Goal: Task Accomplishment & Management: Use online tool/utility

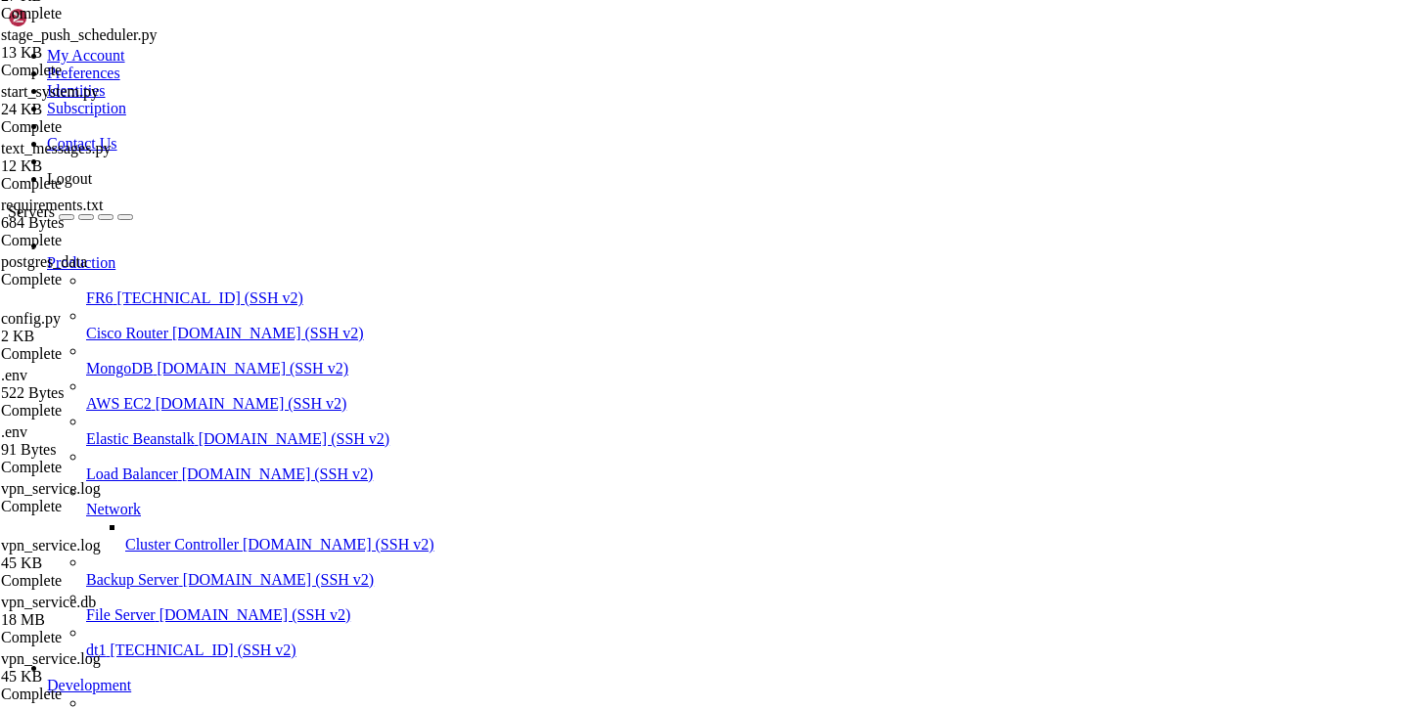
scroll to position [15, 0]
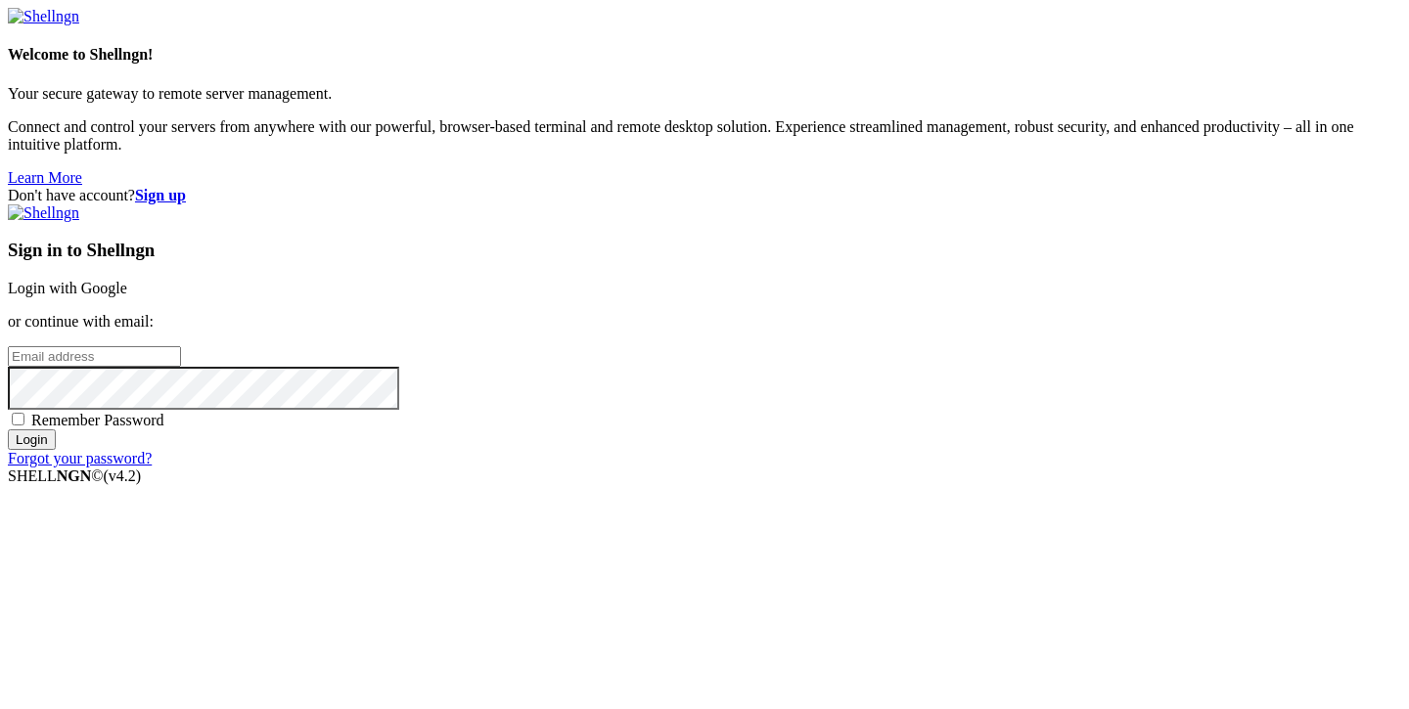
click at [801, 225] on div "Sign in to Shellngn Login with Google or continue with email: Remember Password…" at bounding box center [704, 335] width 1393 height 263
click at [127, 280] on link "Login with Google" at bounding box center [67, 288] width 119 height 17
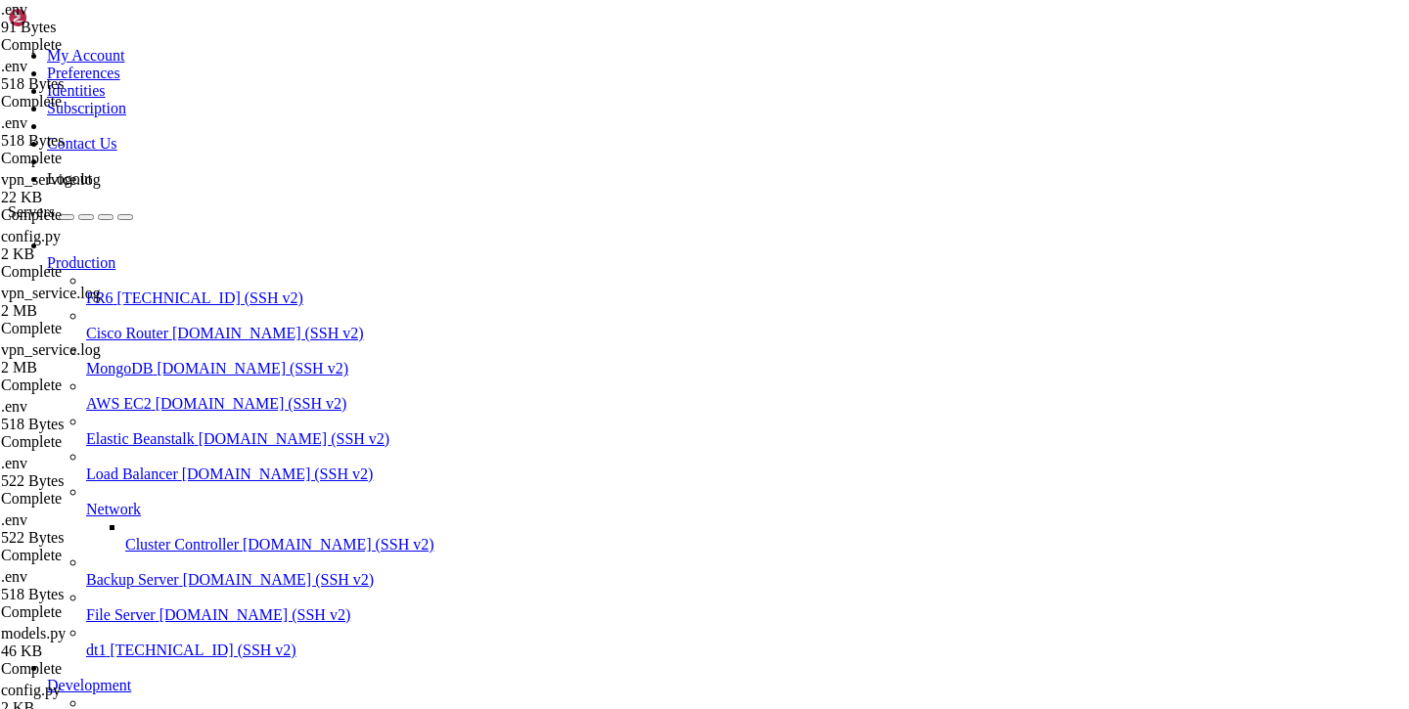
scroll to position [2322143, 0]
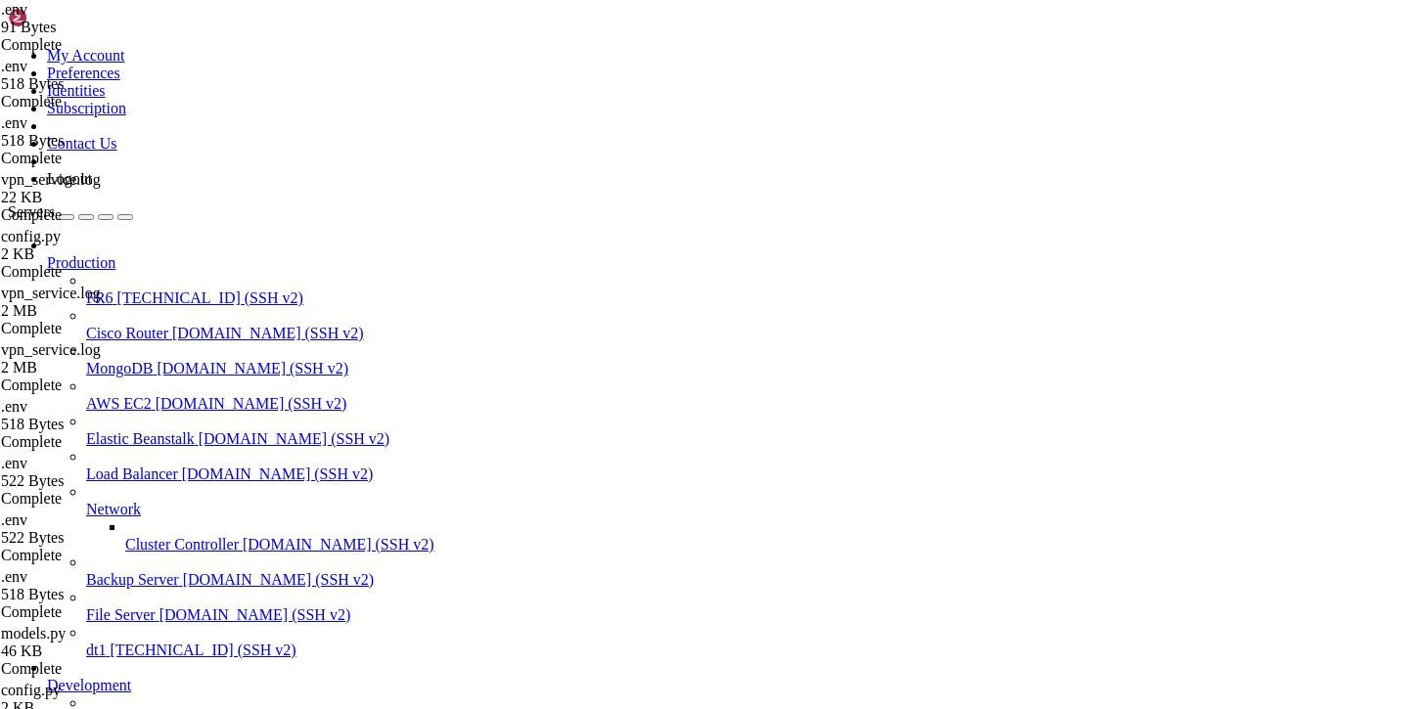
scroll to position [426, 0]
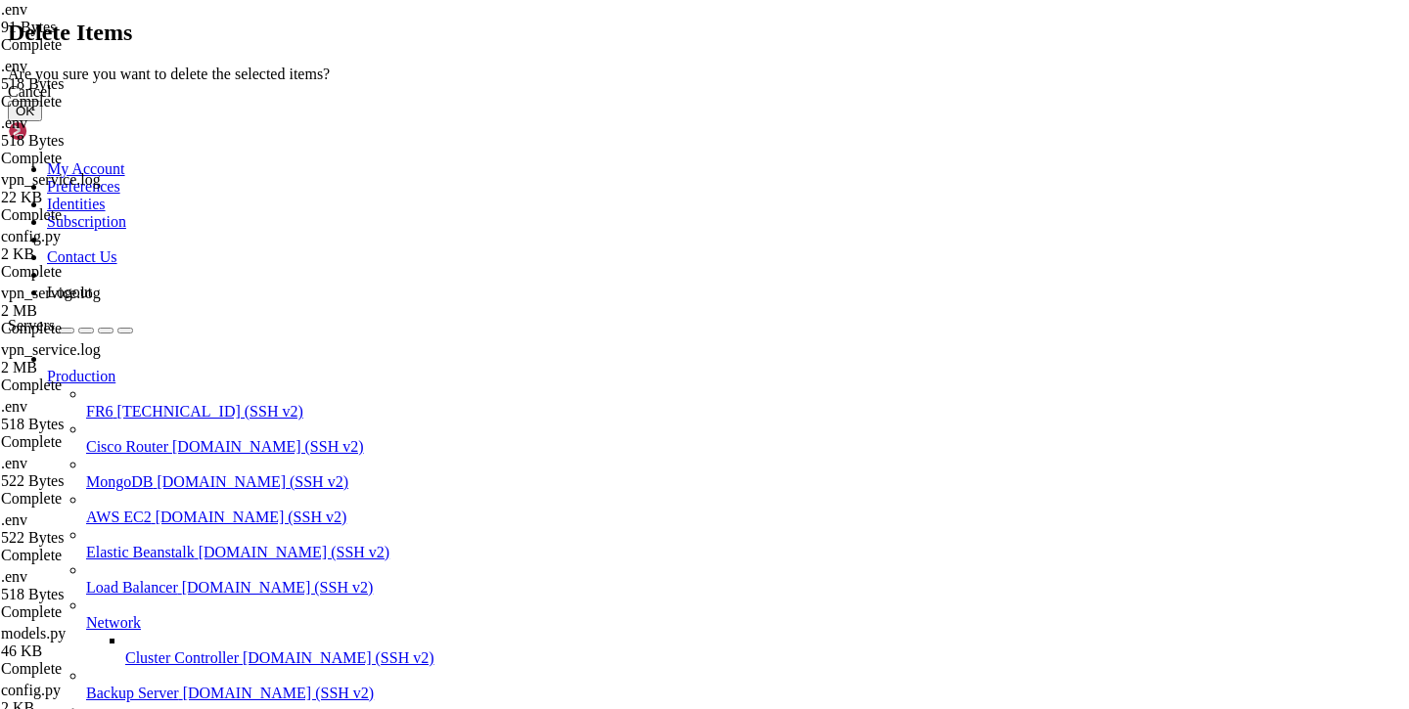
click at [42, 121] on button "OK" at bounding box center [25, 111] width 34 height 21
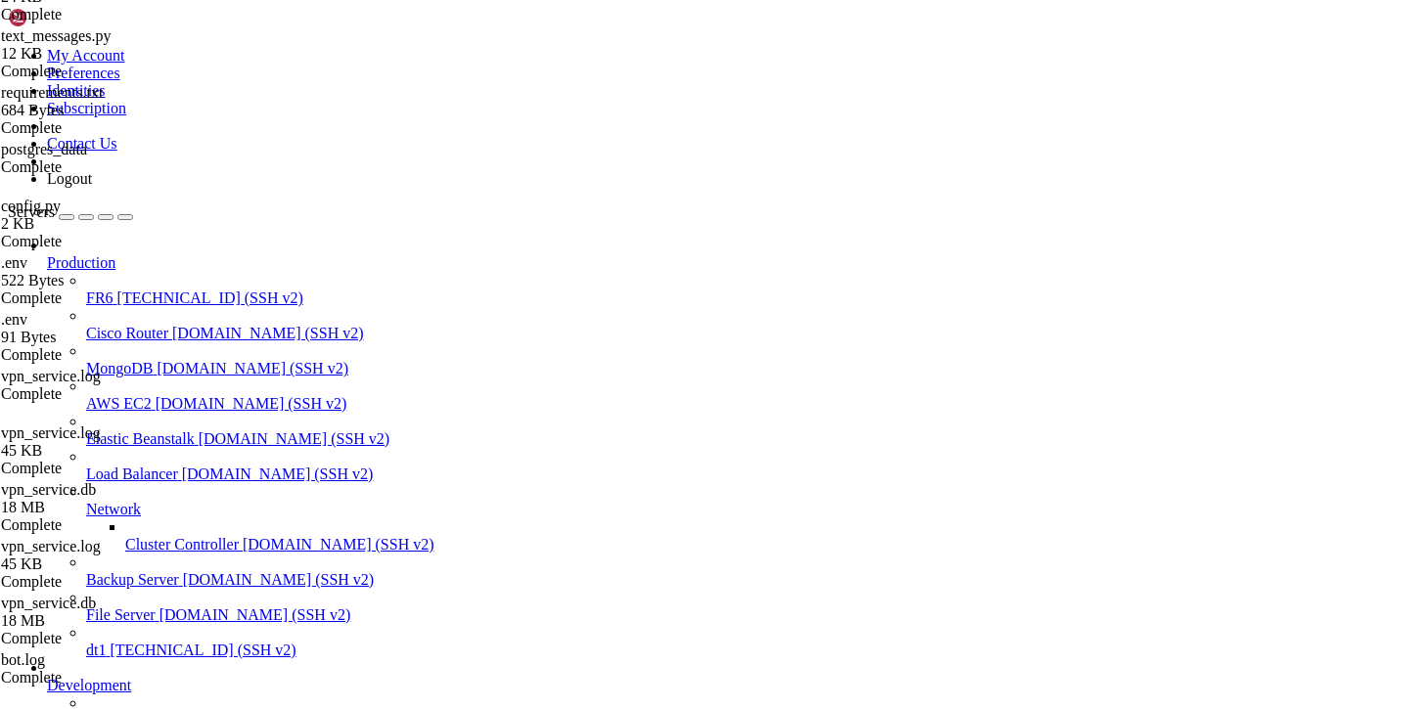
scroll to position [0, 0]
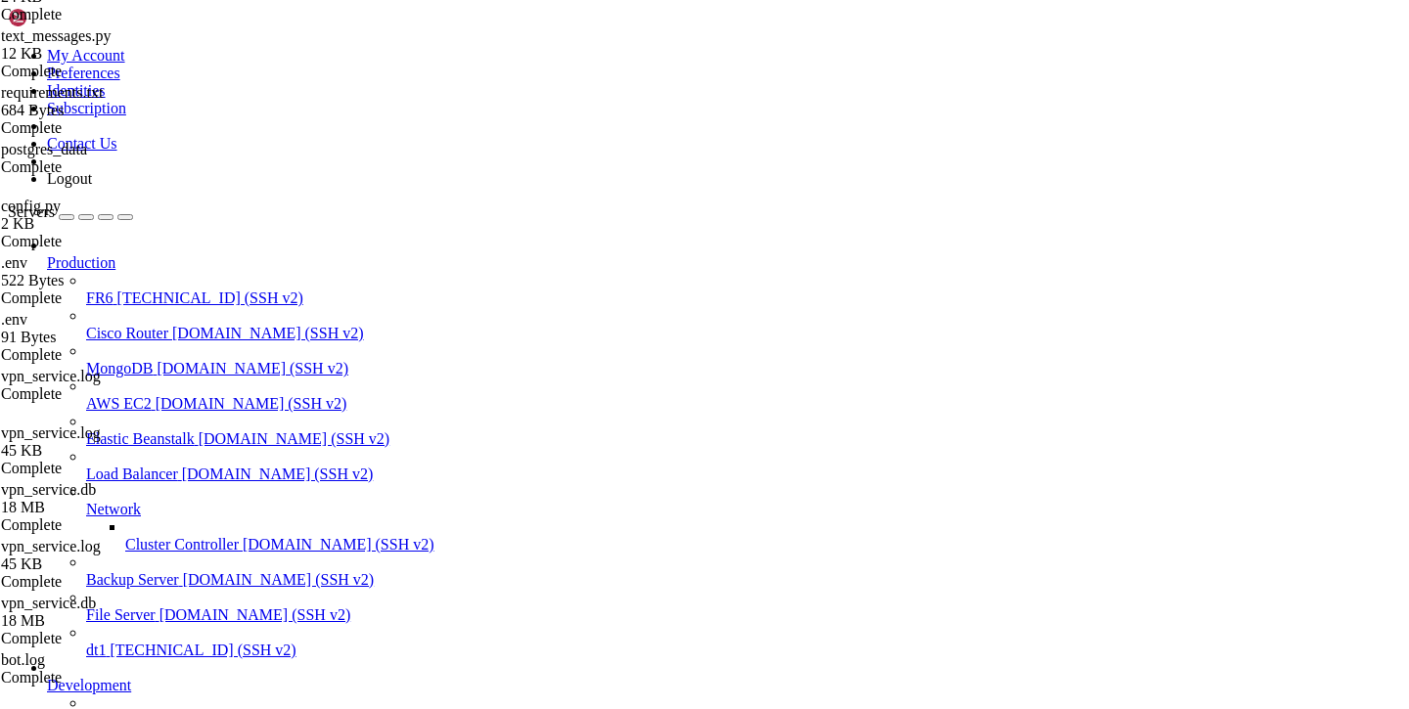
scroll to position [2760175, 0]
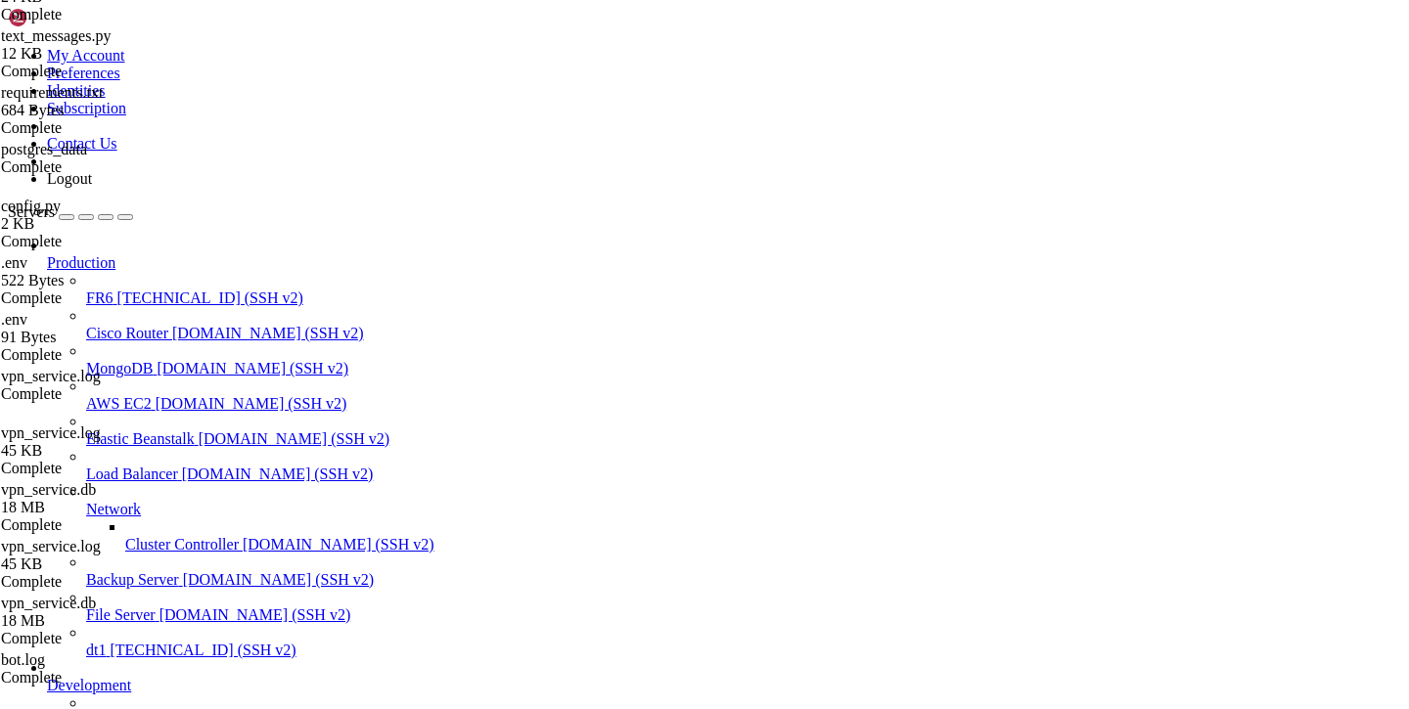
scroll to position [0, 0]
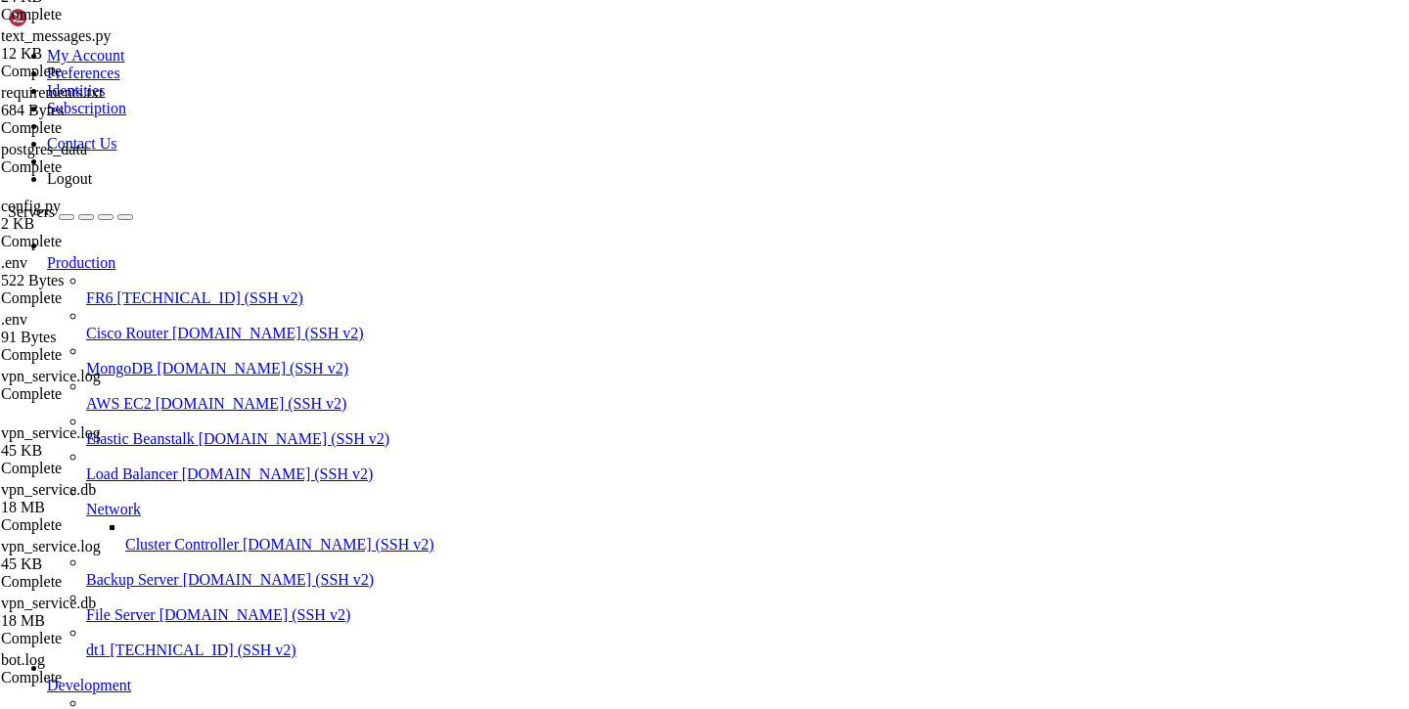
type input "/var/service/batya_vpn_bot2"
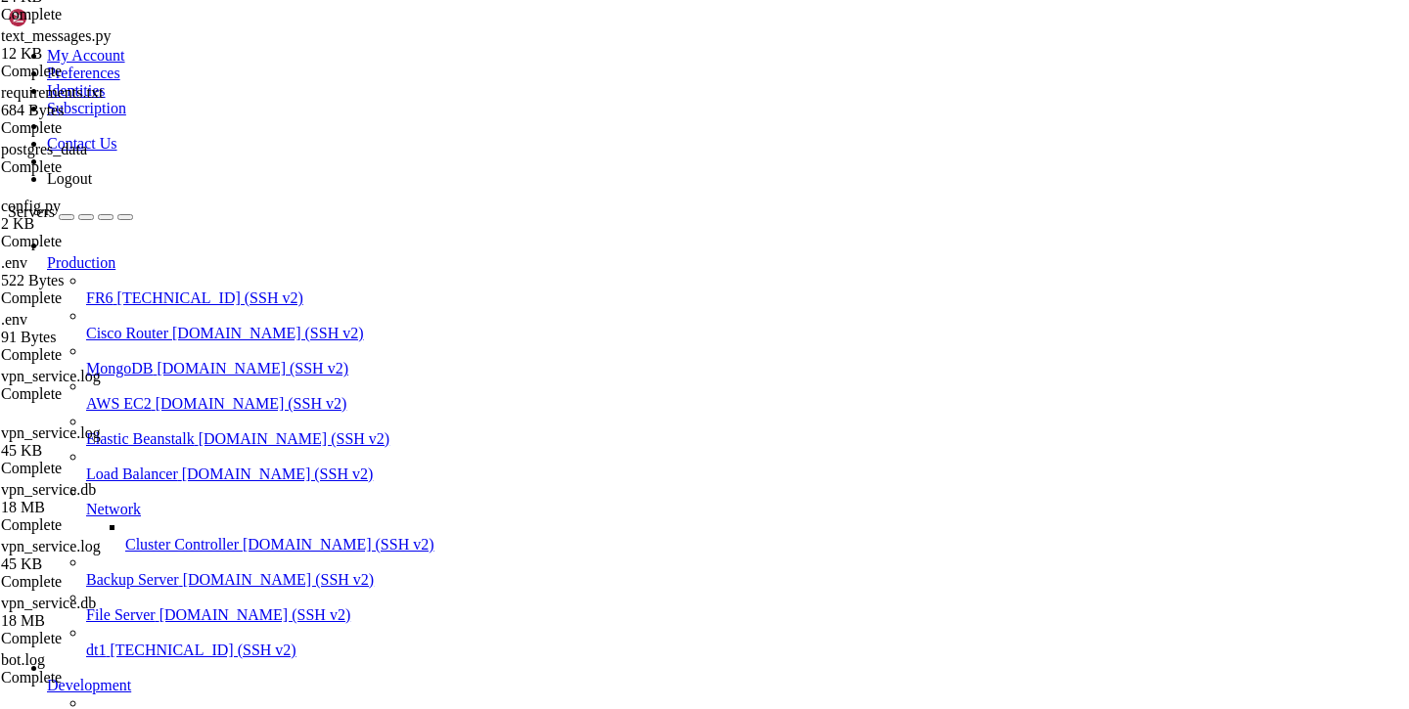
scroll to position [2760305, 0]
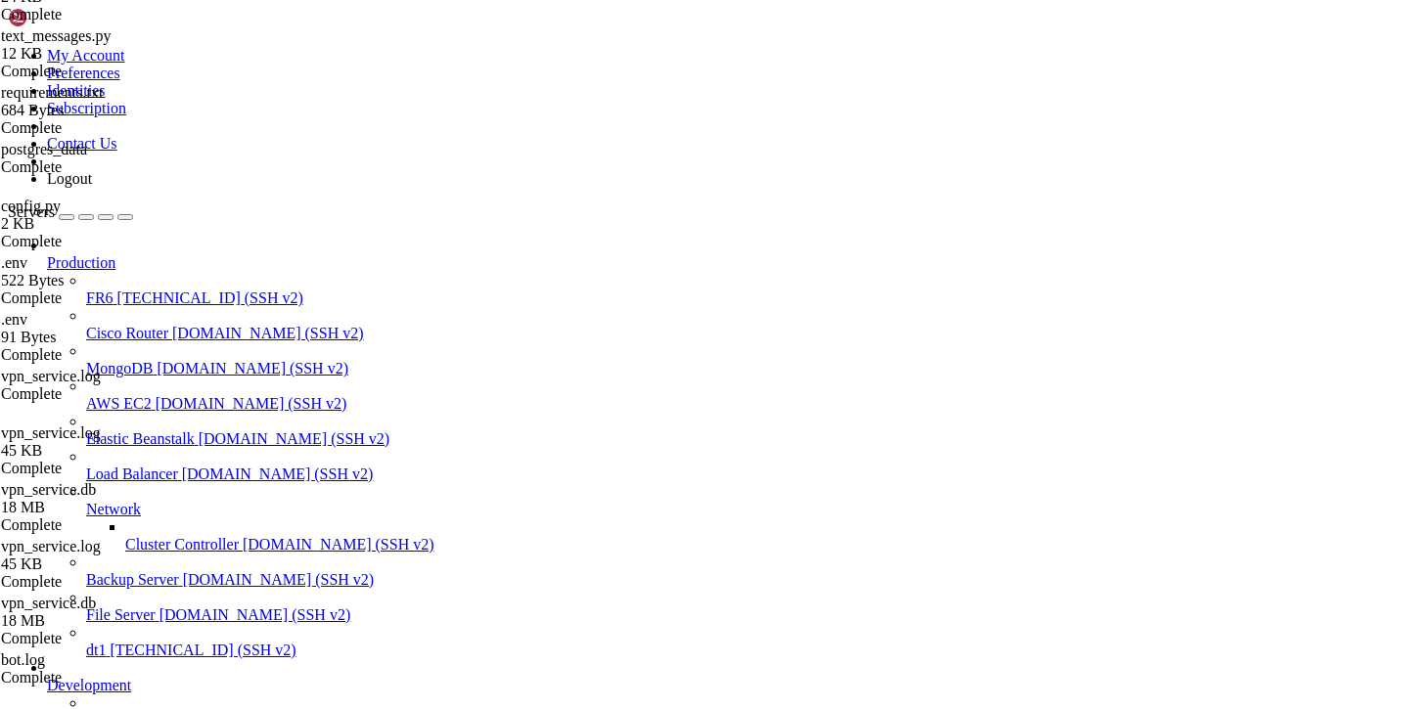
scroll to position [2760484, 0]
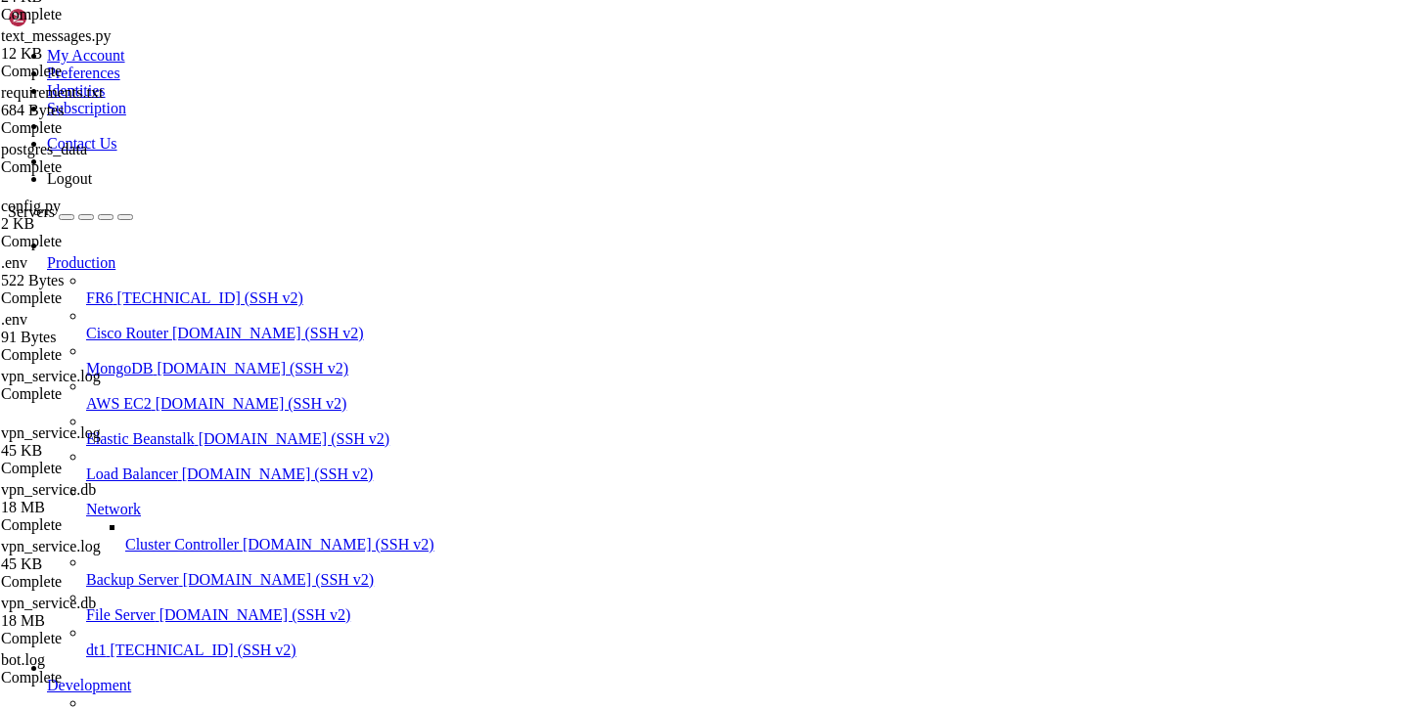
scroll to position [467, 0]
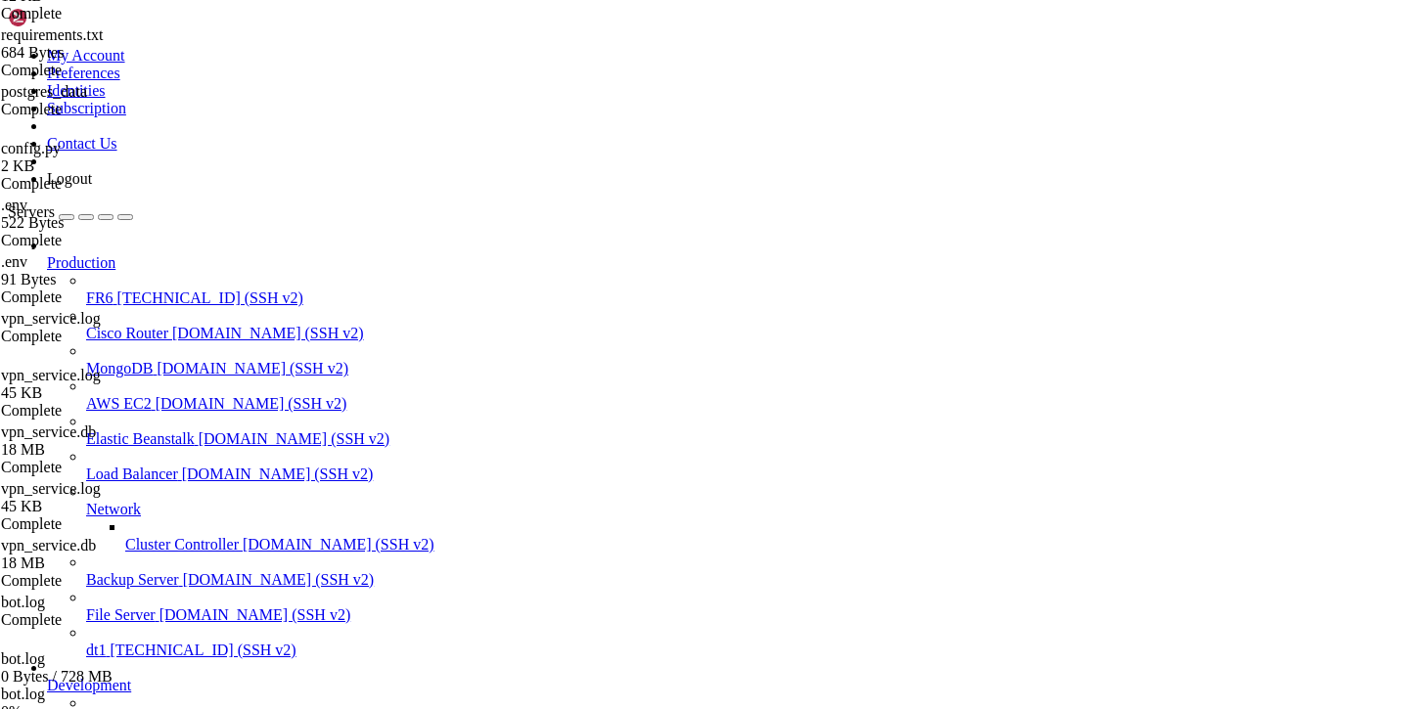
scroll to position [3833, 0]
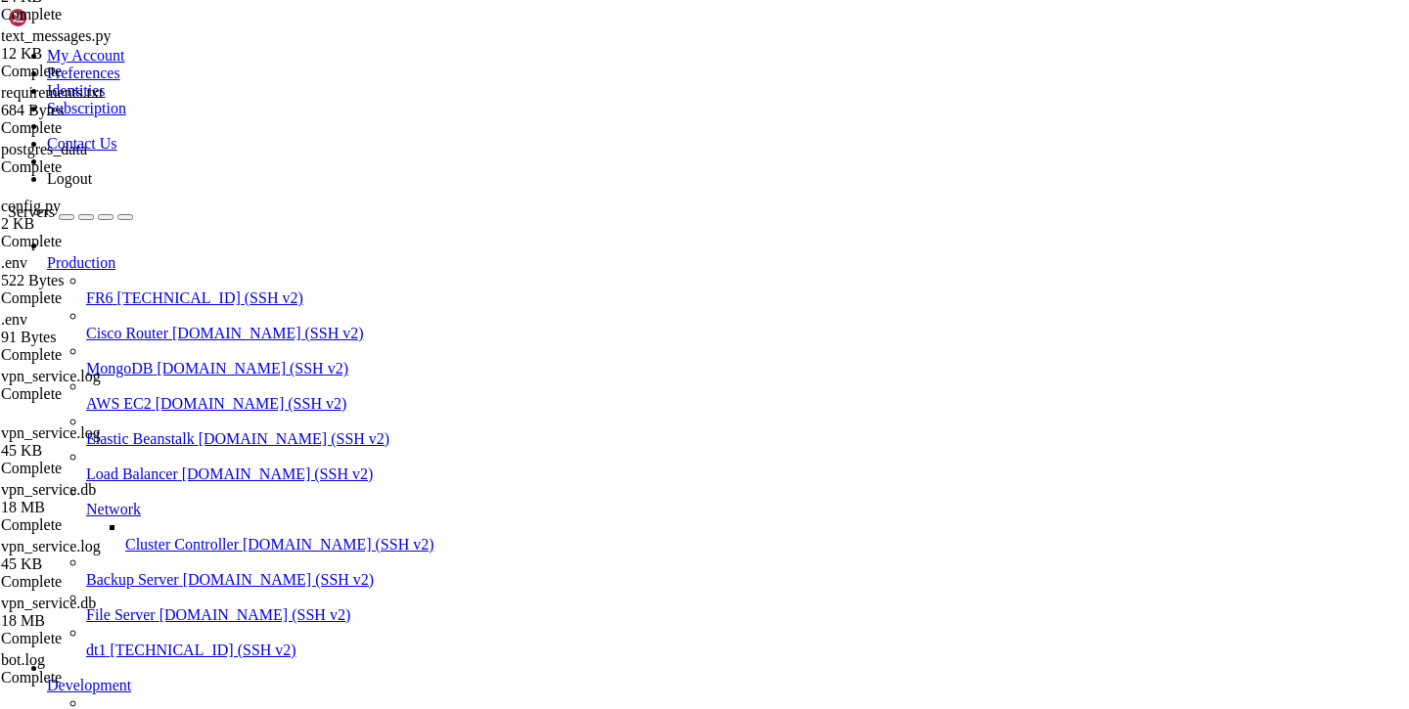
scroll to position [718, 0]
click at [356, 331] on div at bounding box center [704, 354] width 1409 height 709
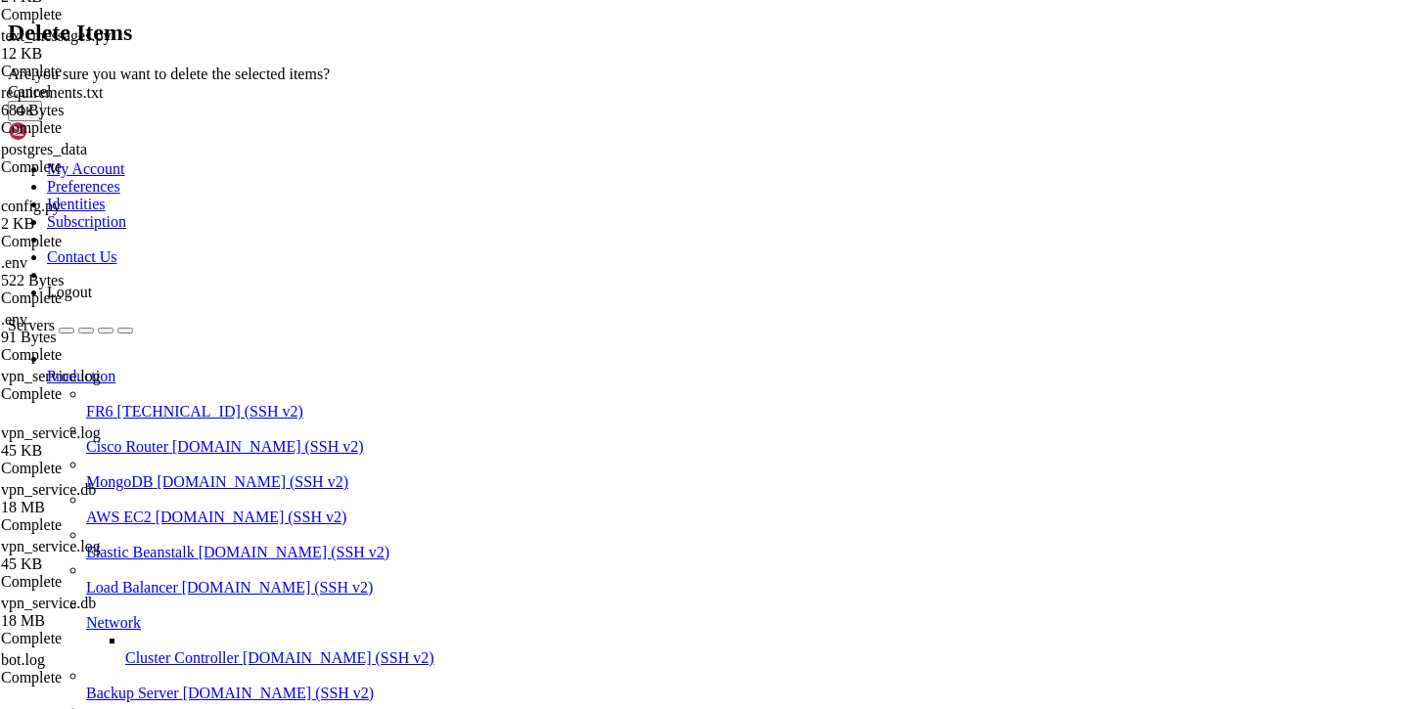
click at [42, 121] on button "OK" at bounding box center [25, 111] width 34 height 21
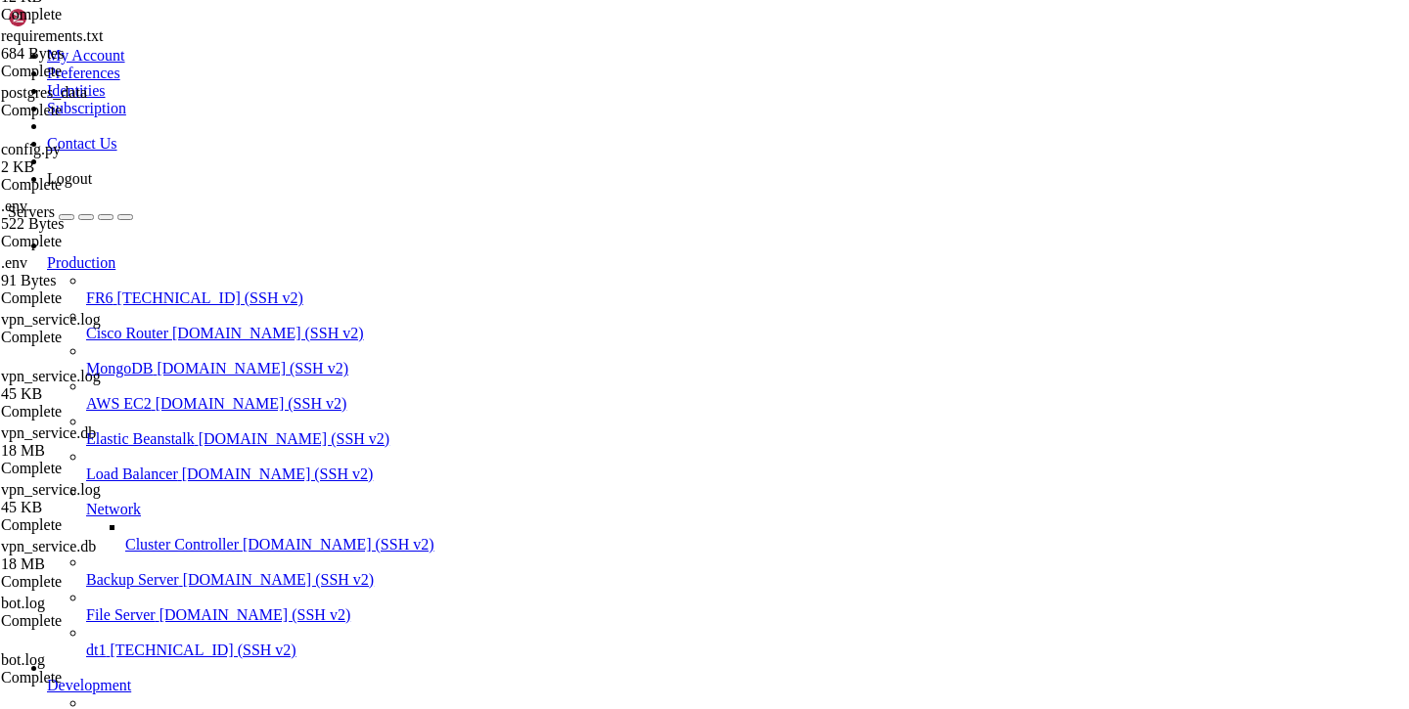
scroll to position [630, 0]
type textarea "# Настройки SSL"
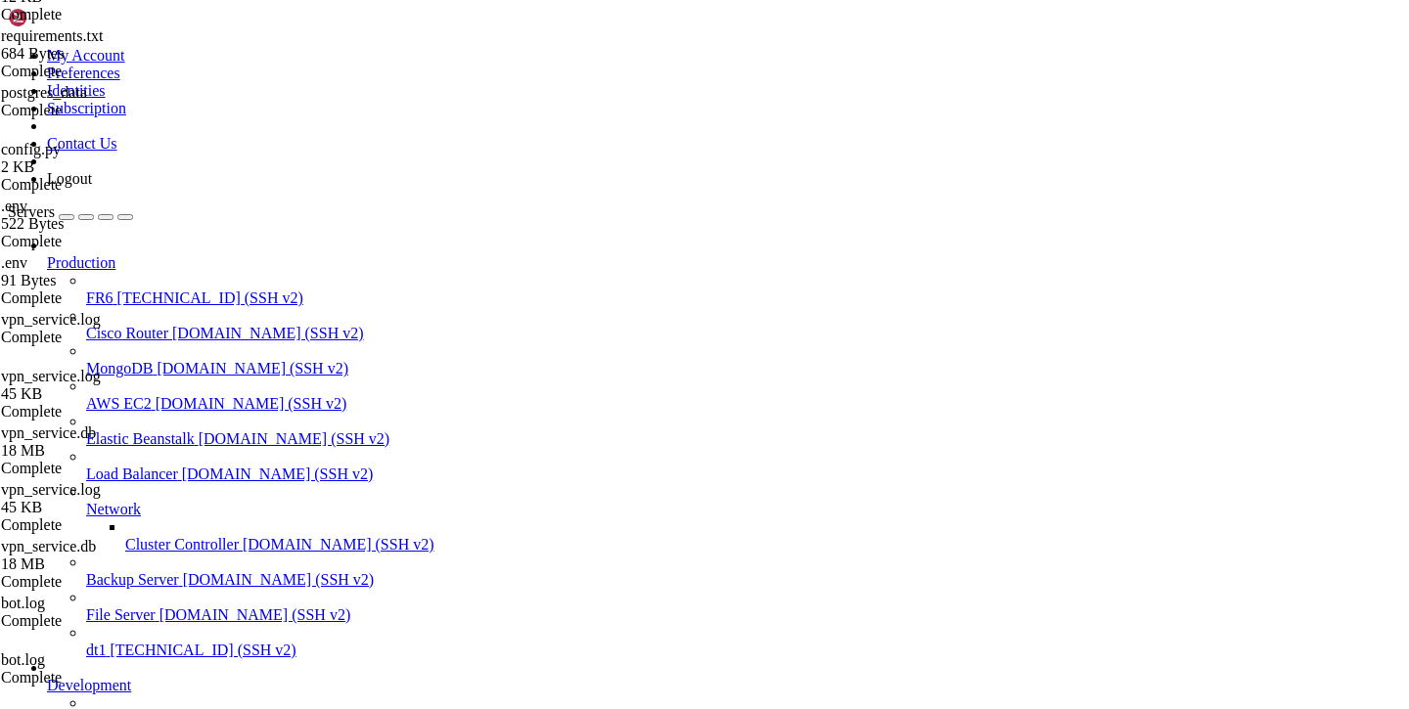
drag, startPoint x: 377, startPoint y: 97, endPoint x: 694, endPoint y: 97, distance: 316.9
paste textarea "420323817:AAHFqB27NMpVGOTygnOAgoYHPjk_-zM410M"
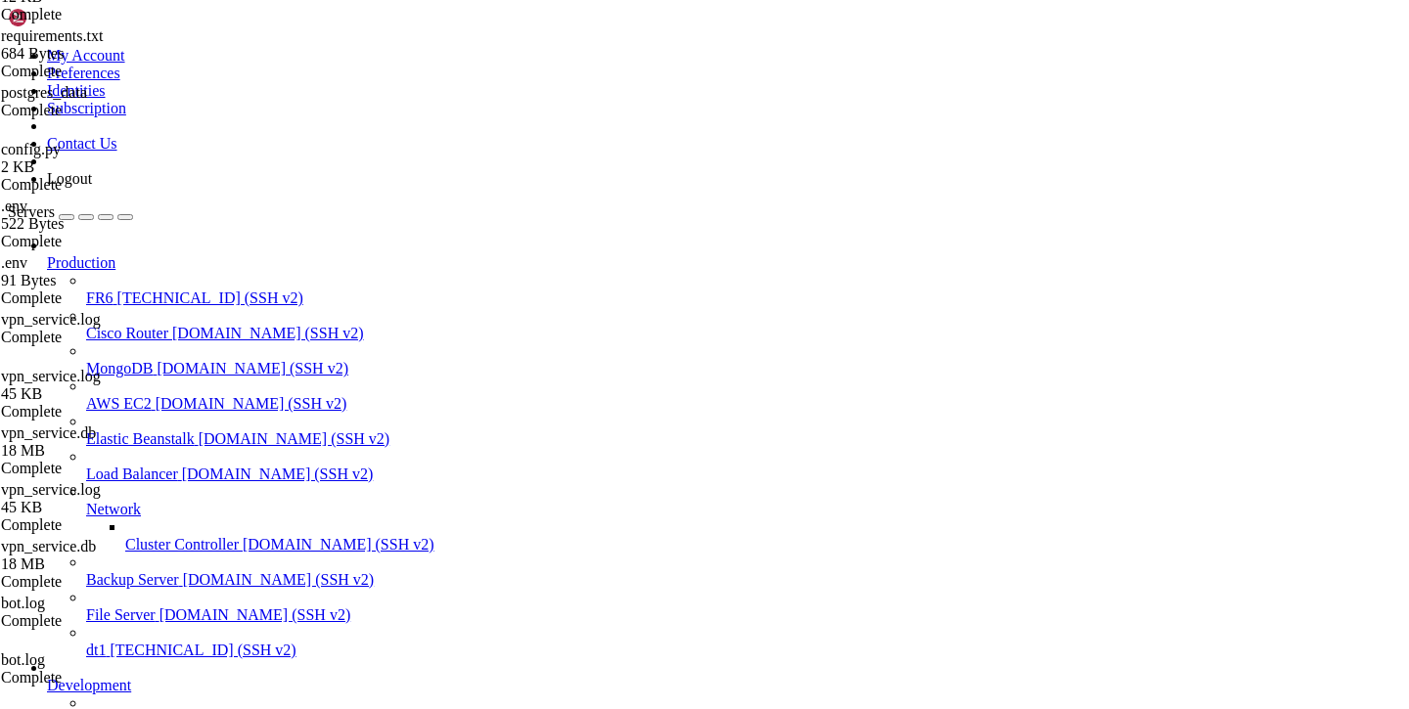
type textarea "BOT_TOKEN="8420323817:AAHFqB27NMpVGOTygnOAgoYHPjk_-zM410M""
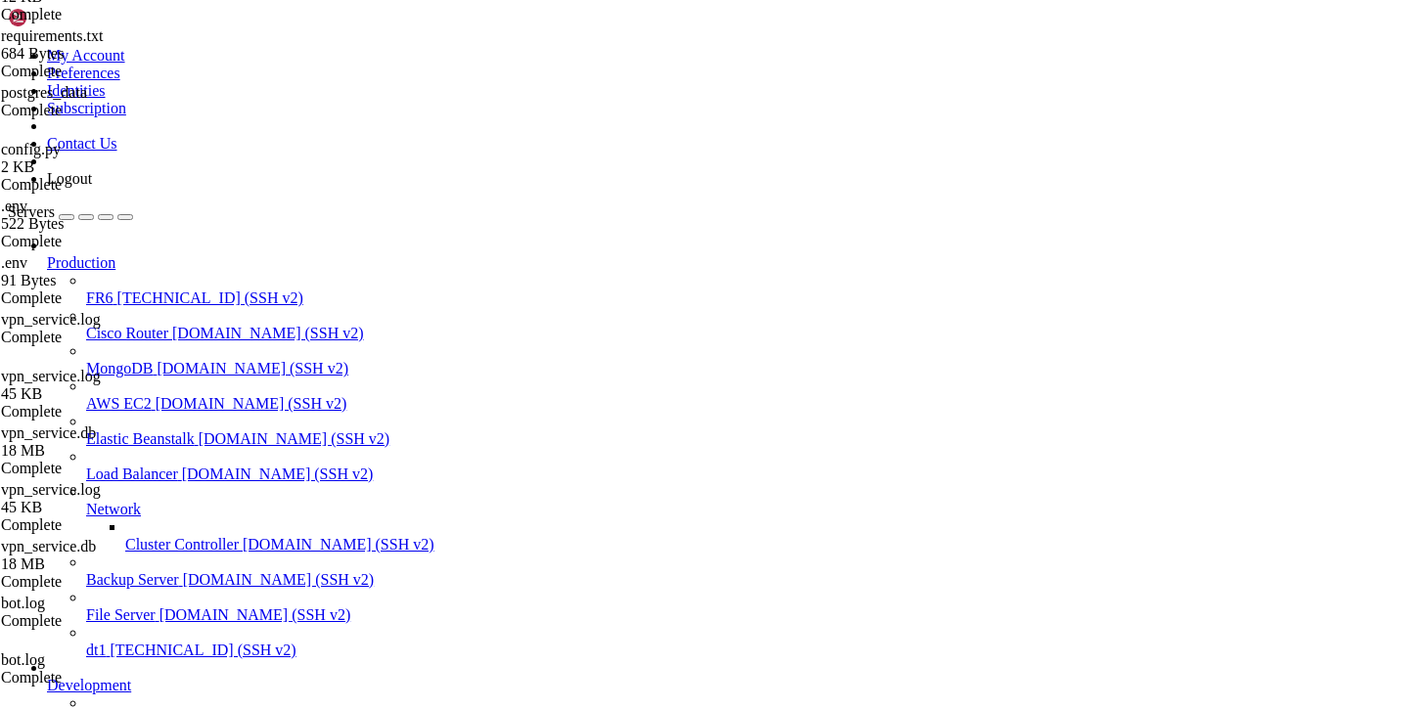
scroll to position [58, 0]
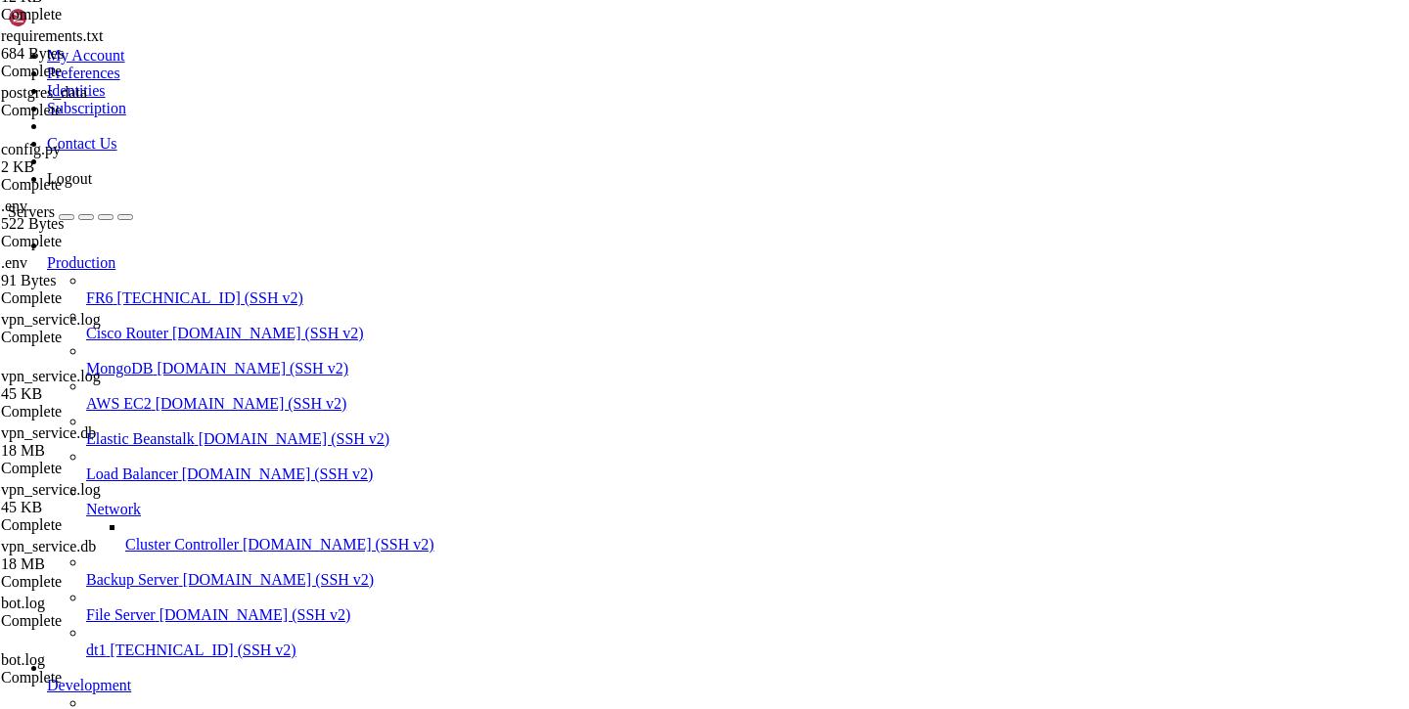
scroll to position [4003, 0]
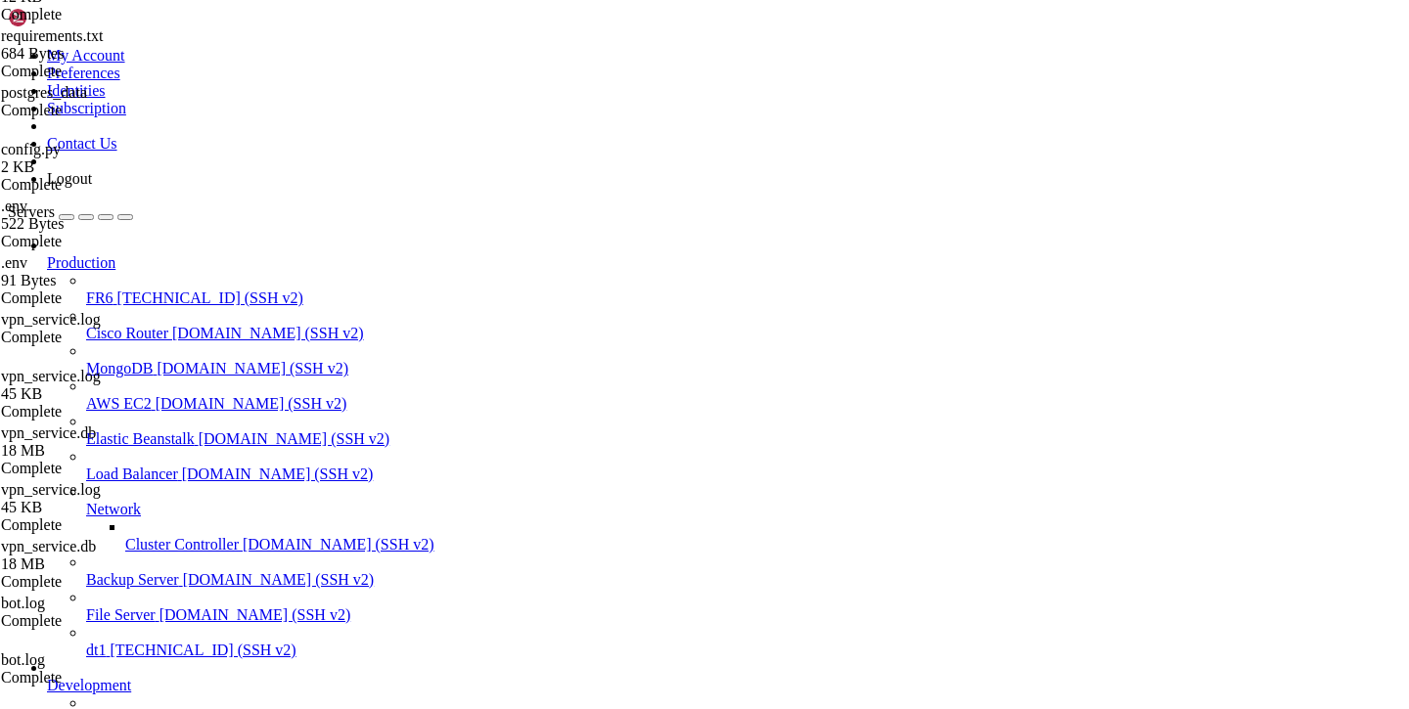
scroll to position [630, 0]
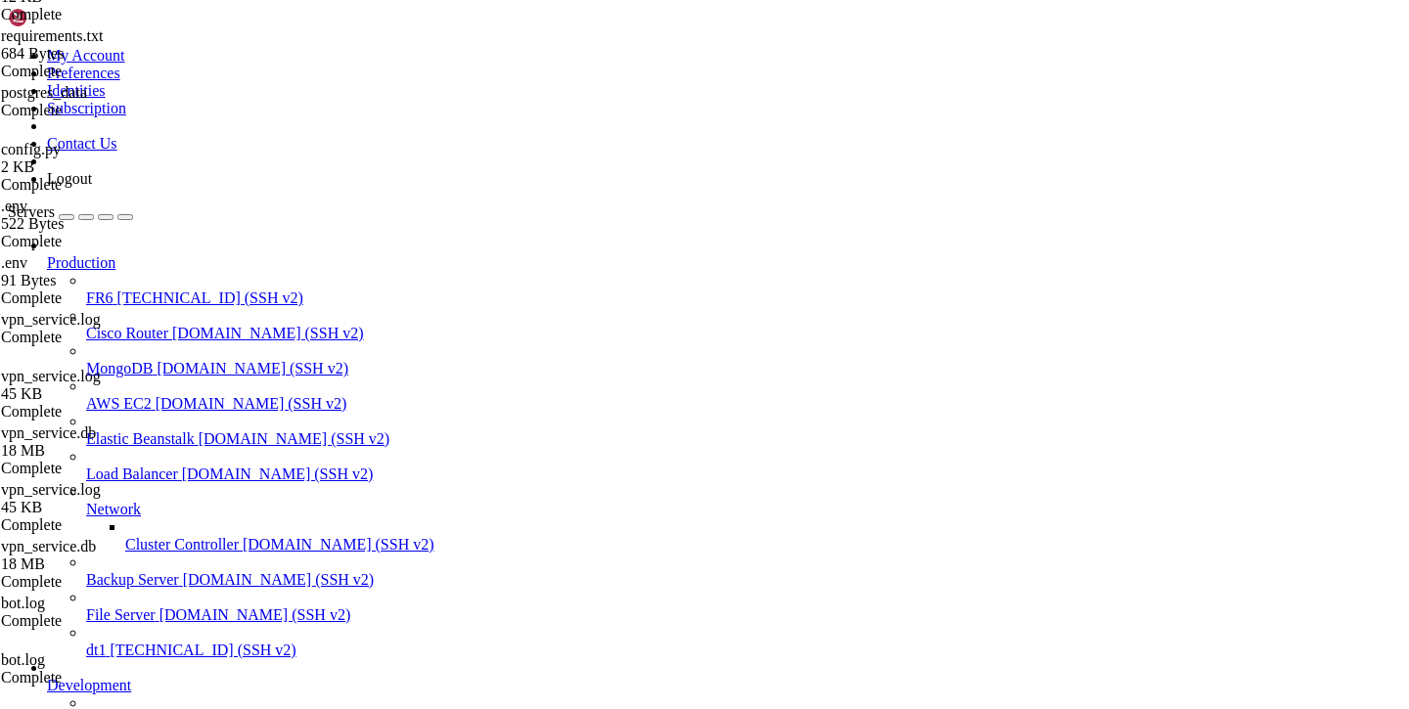
scroll to position [2761557, 0]
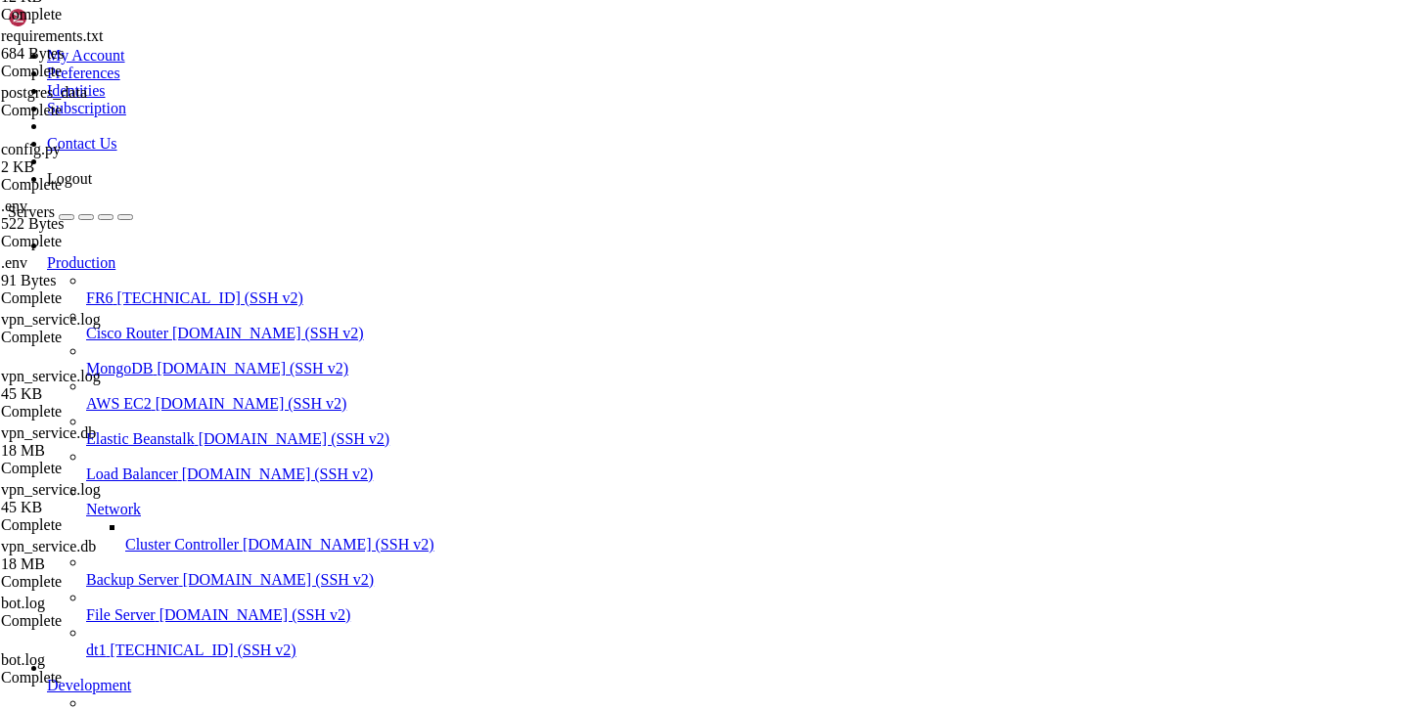
type input "/var/service/vpn-no-yk"
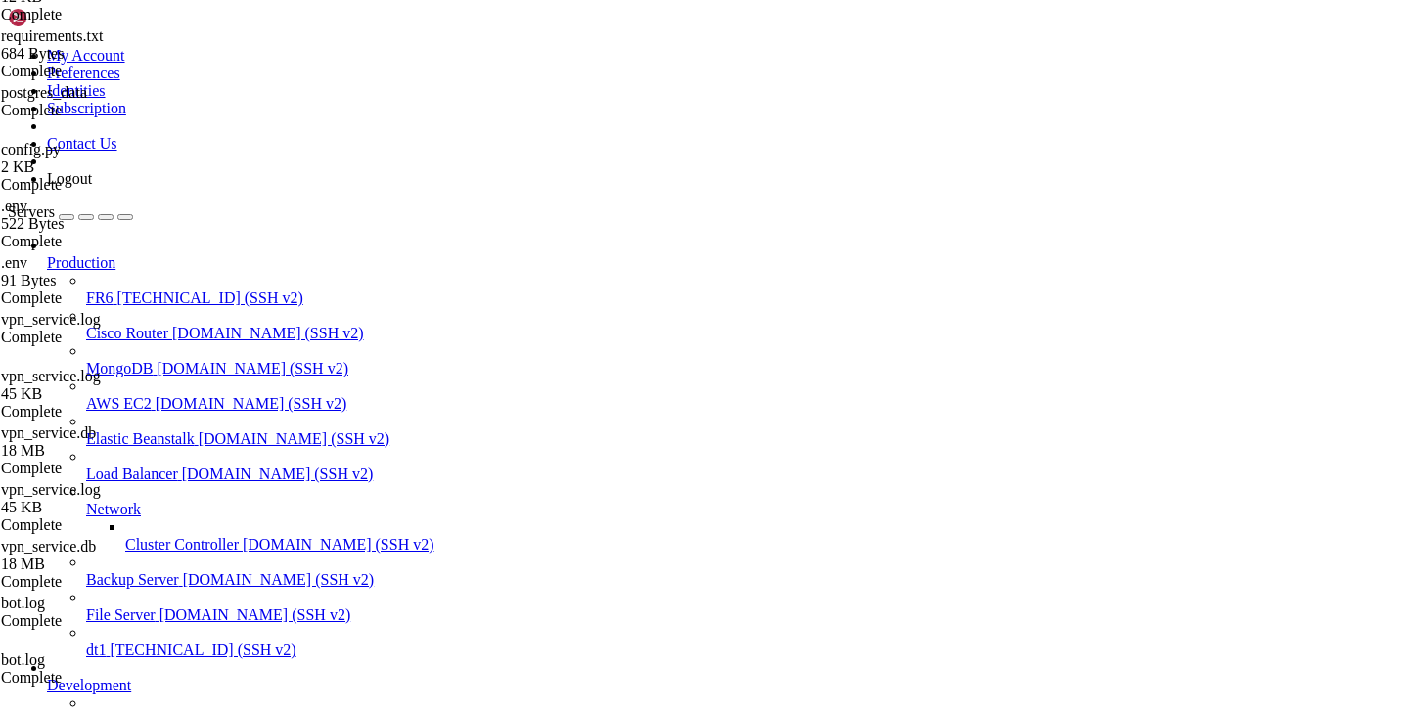
scroll to position [0, 0]
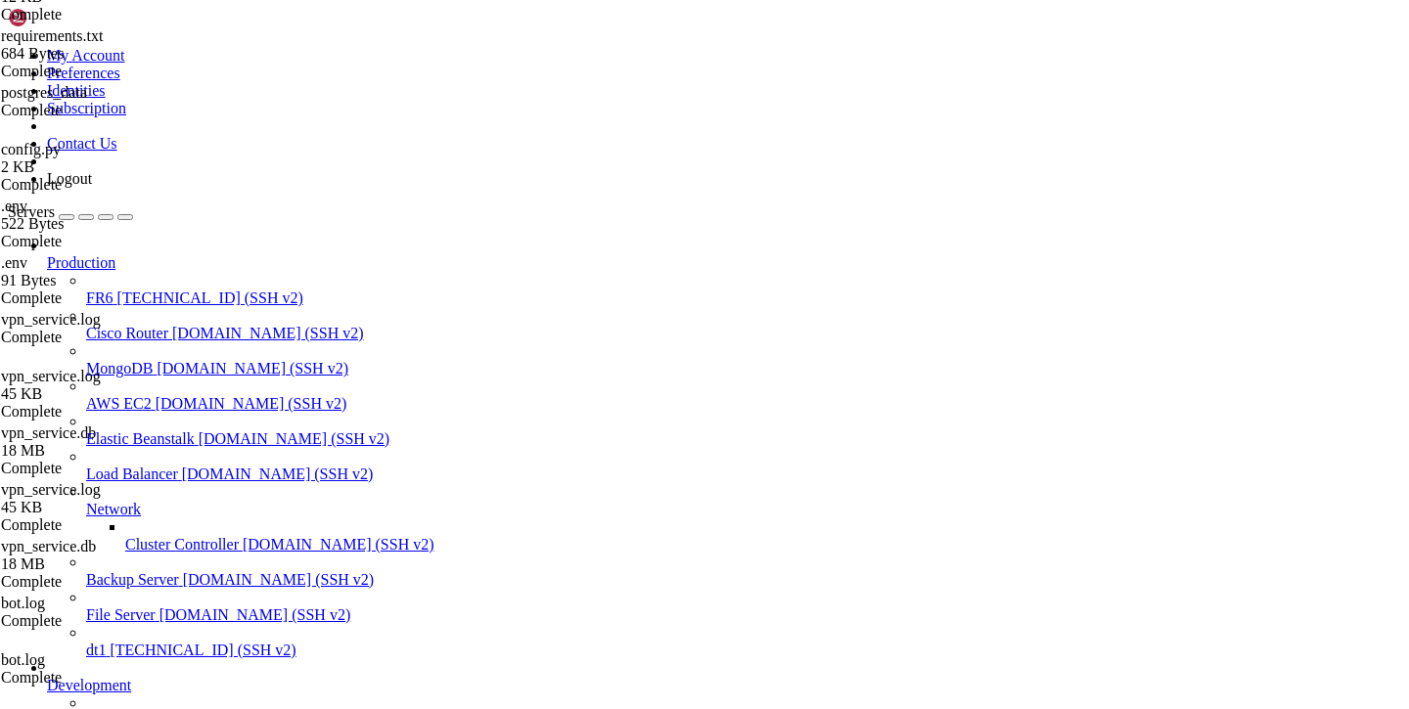
drag, startPoint x: 451, startPoint y: 518, endPoint x: 775, endPoint y: 517, distance: 323.8
paste textarea "420323817:AAHFqB27NMpVGOTygnOAgoYHPjk_-zM410M"
type textarea "'token': "8420323817:AAHFqB27NMpVGOTygnOAgoYHPjk_-zM410M","
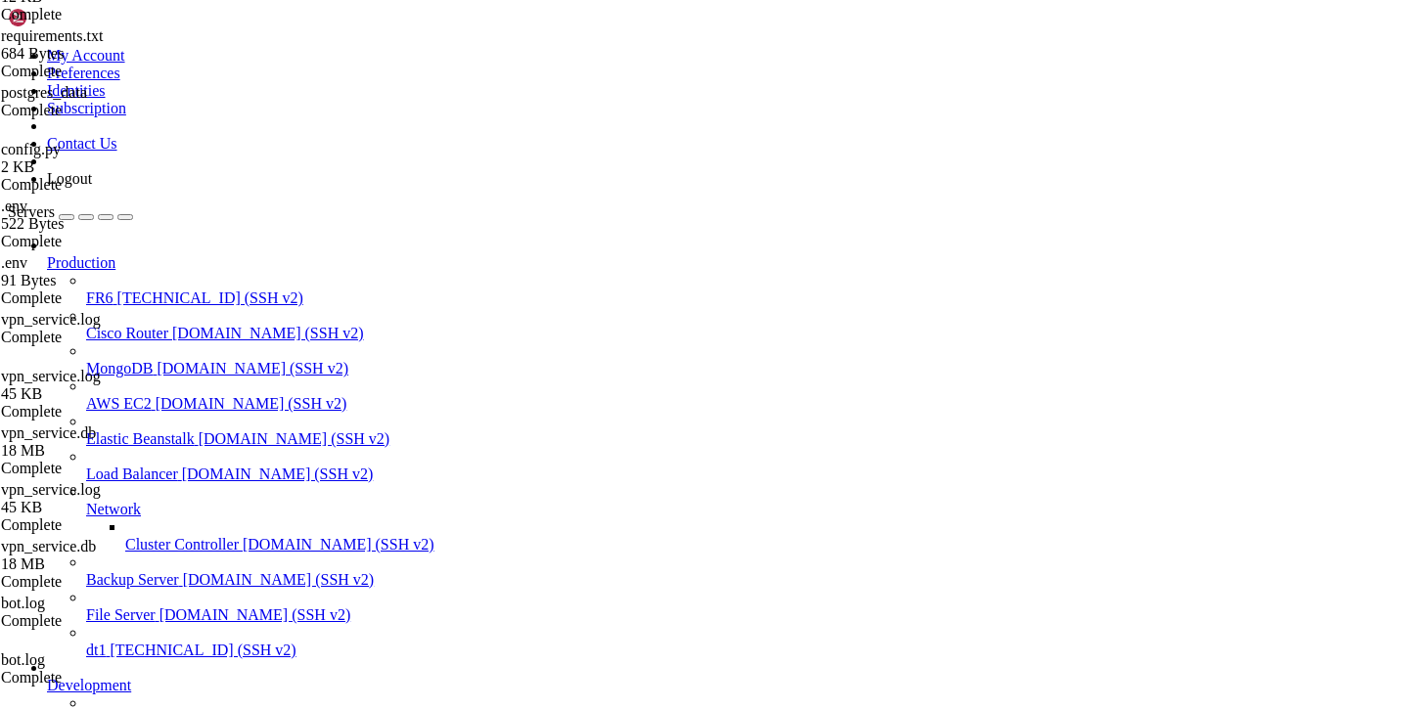
scroll to position [630, 0]
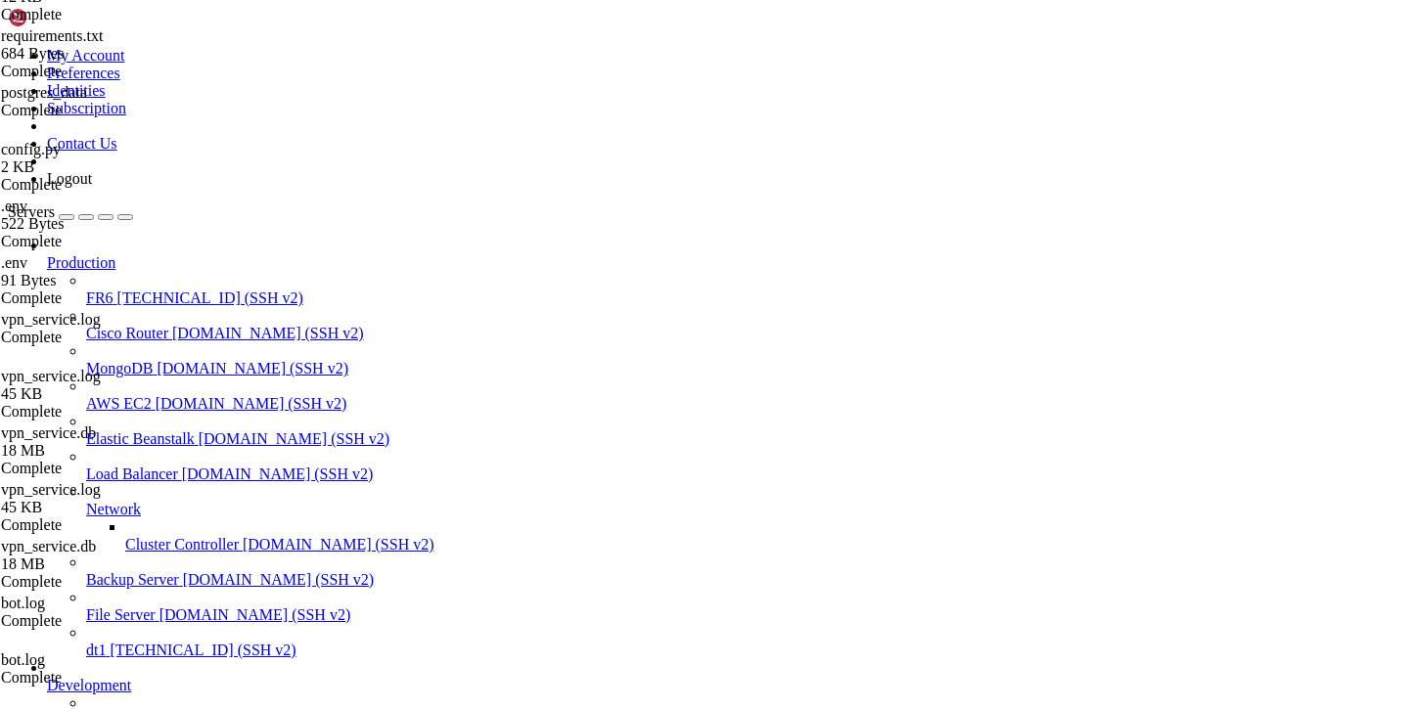
scroll to position [472, 0]
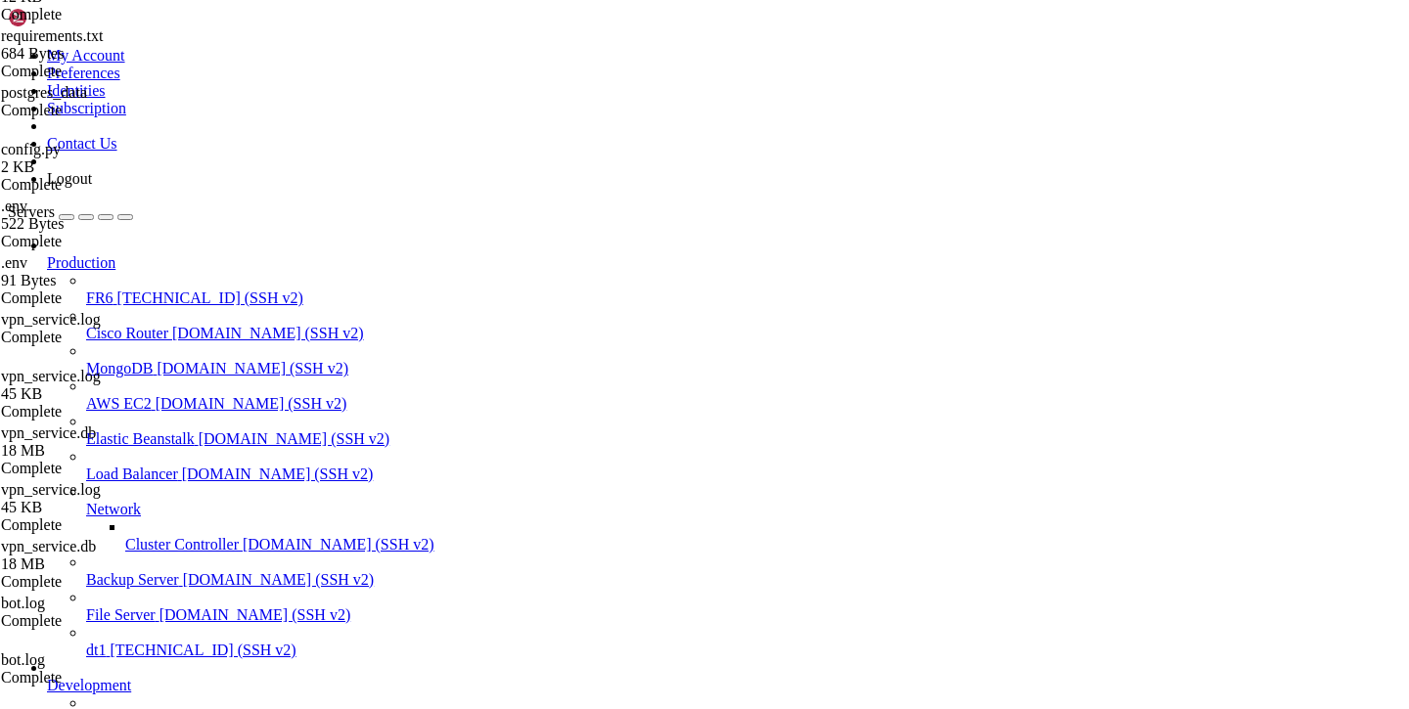
type input "/var/service/batya_vpn_bot"
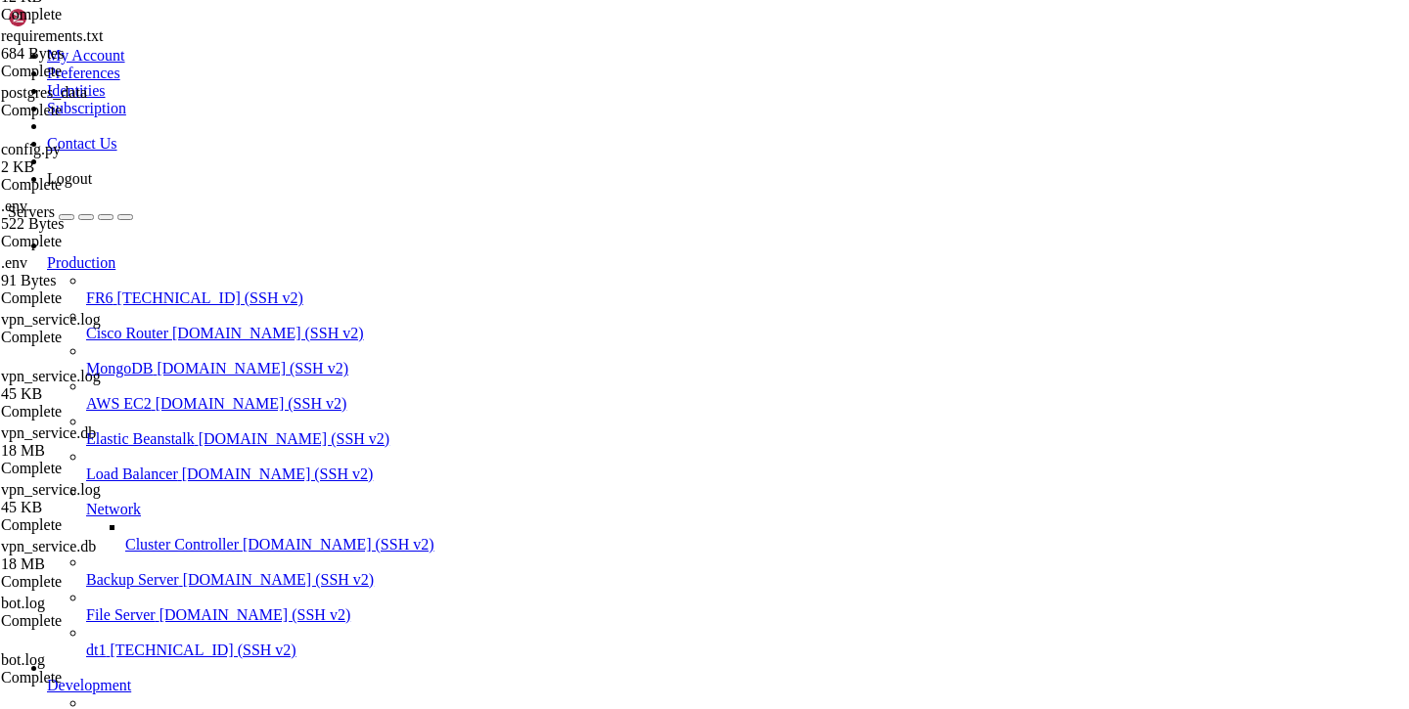
scroll to position [2761867, 0]
drag, startPoint x: 499, startPoint y: 1766, endPoint x: 16, endPoint y: 1716, distance: 485.8
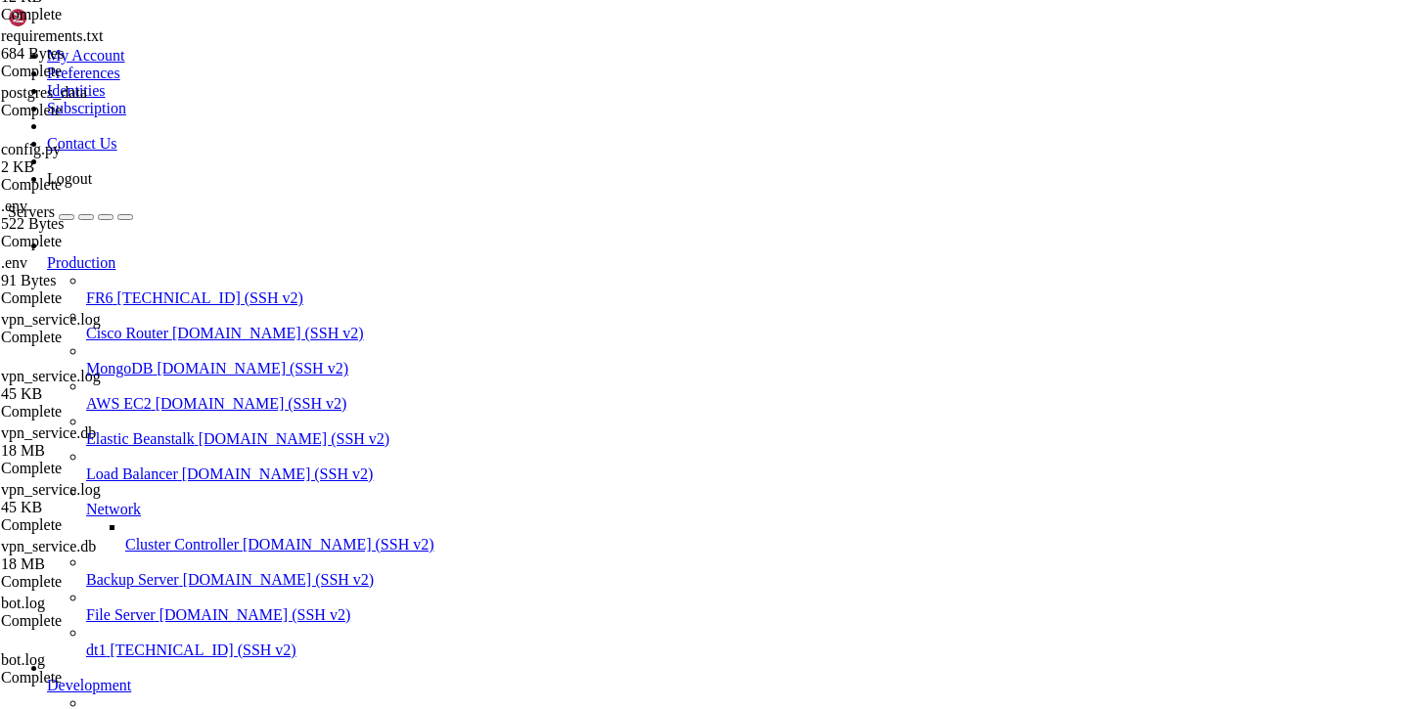
scroll to position [66, 0]
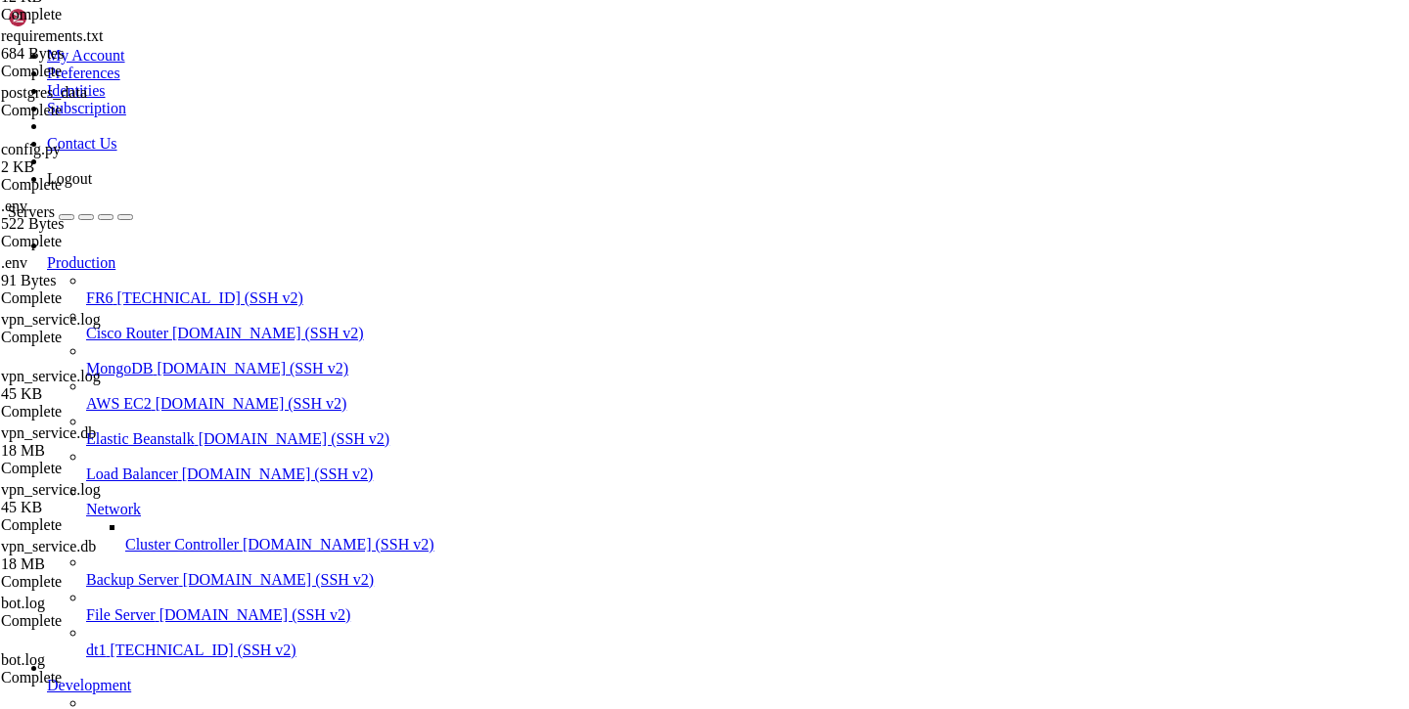
drag, startPoint x: 512, startPoint y: 1770, endPoint x: 19, endPoint y: 1698, distance: 498.2
copy div "COMMAND PID USER FD TYPE DEVICE SIZE/OFF NODE NAME python 2786509 root 5u IPv4 …"
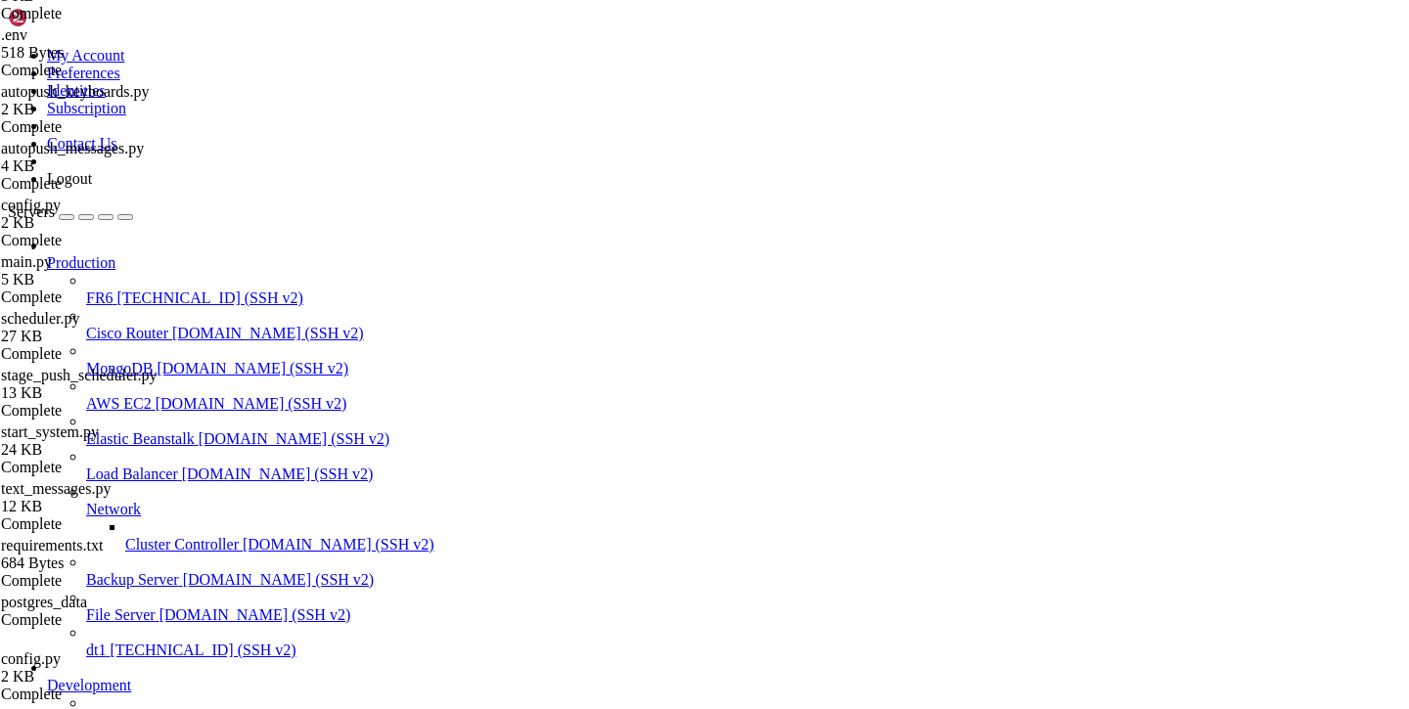
scroll to position [0, 0]
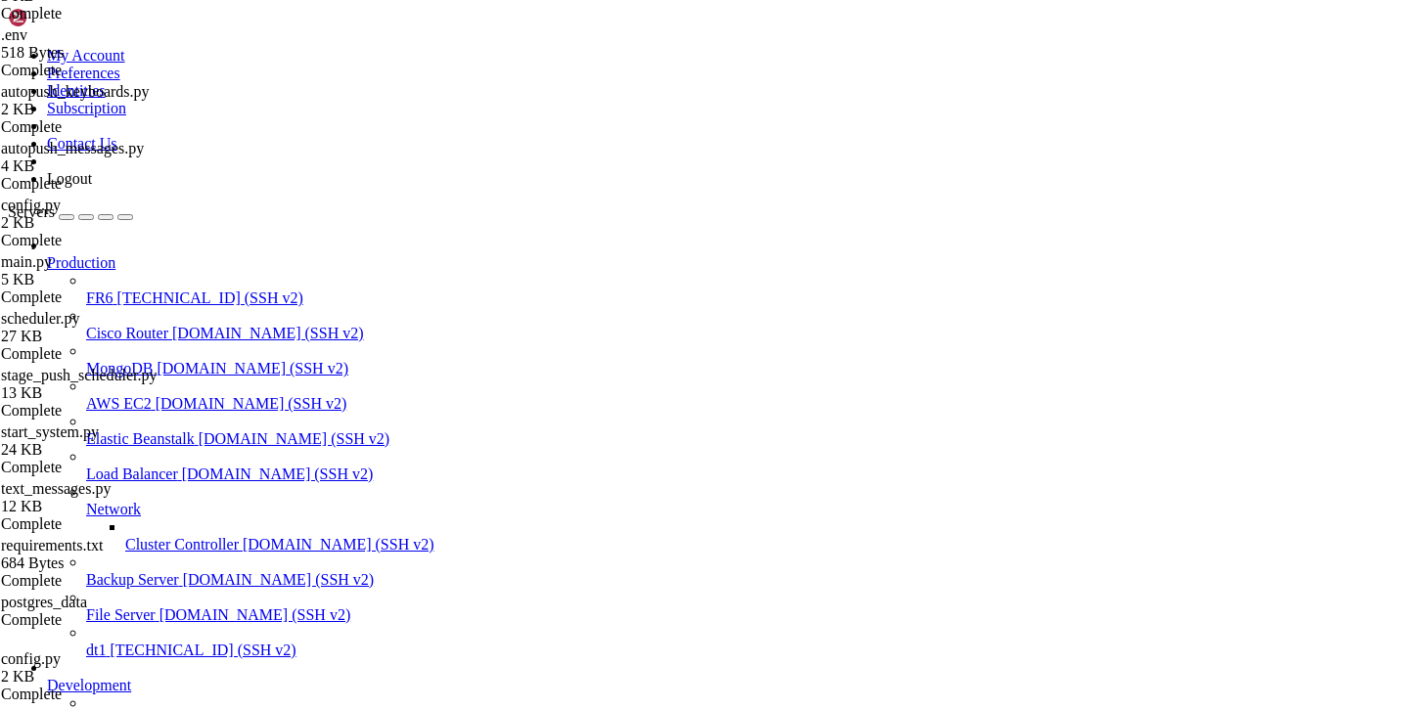
type input "/var/service/batya_vpn_bot"
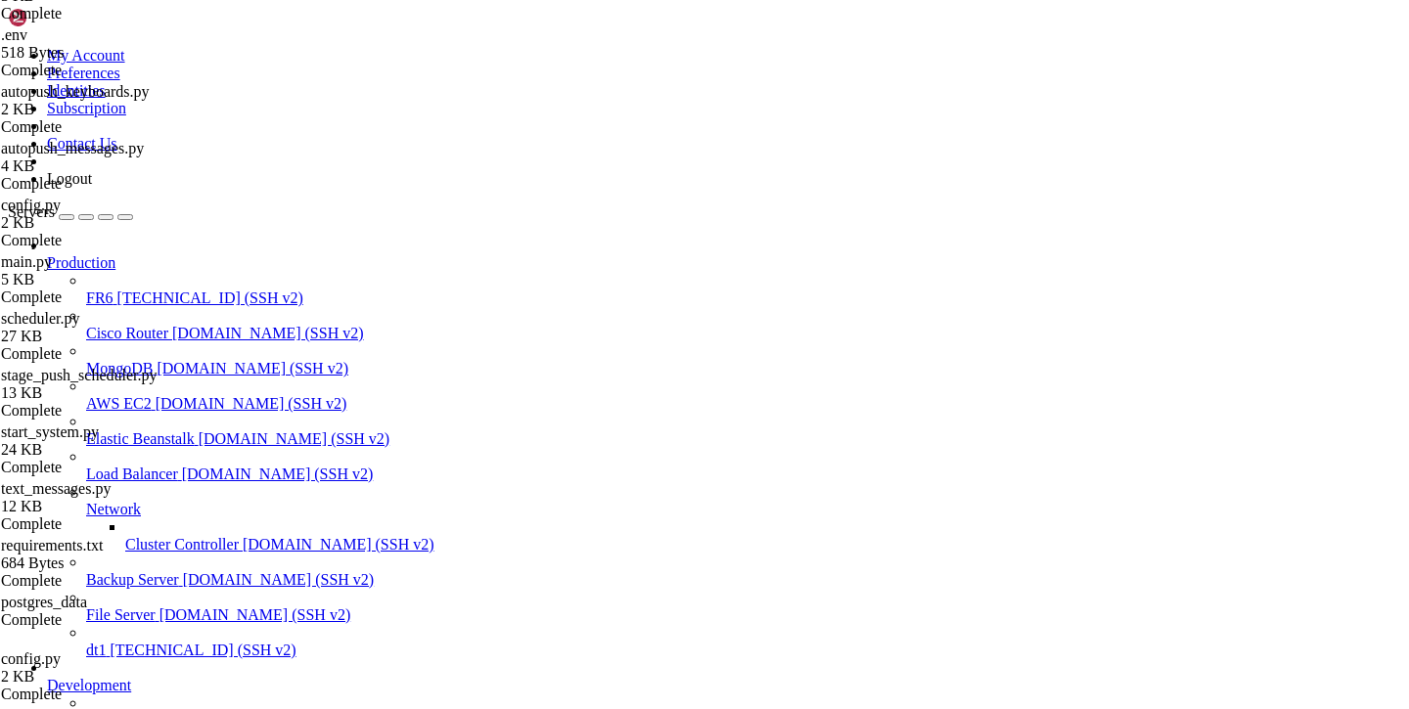
scroll to position [674, 0]
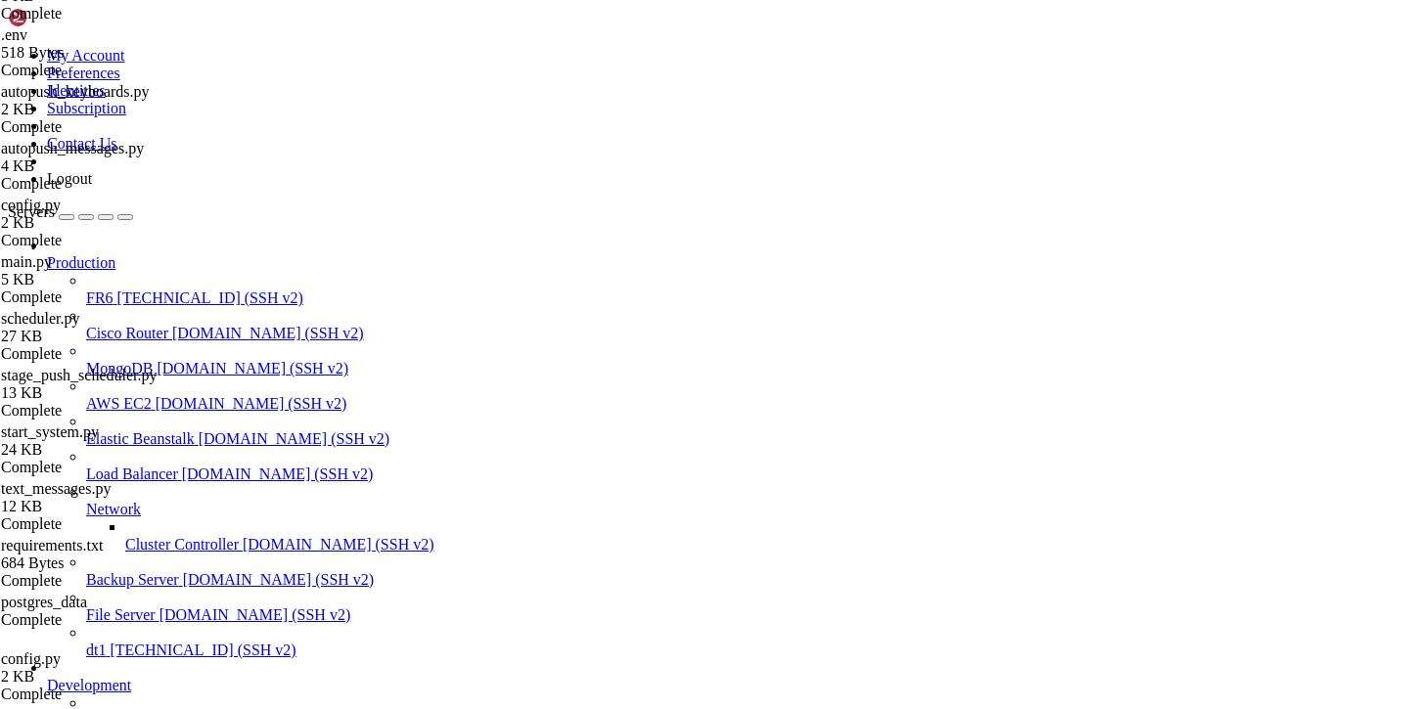
scroll to position [2764991, 0]
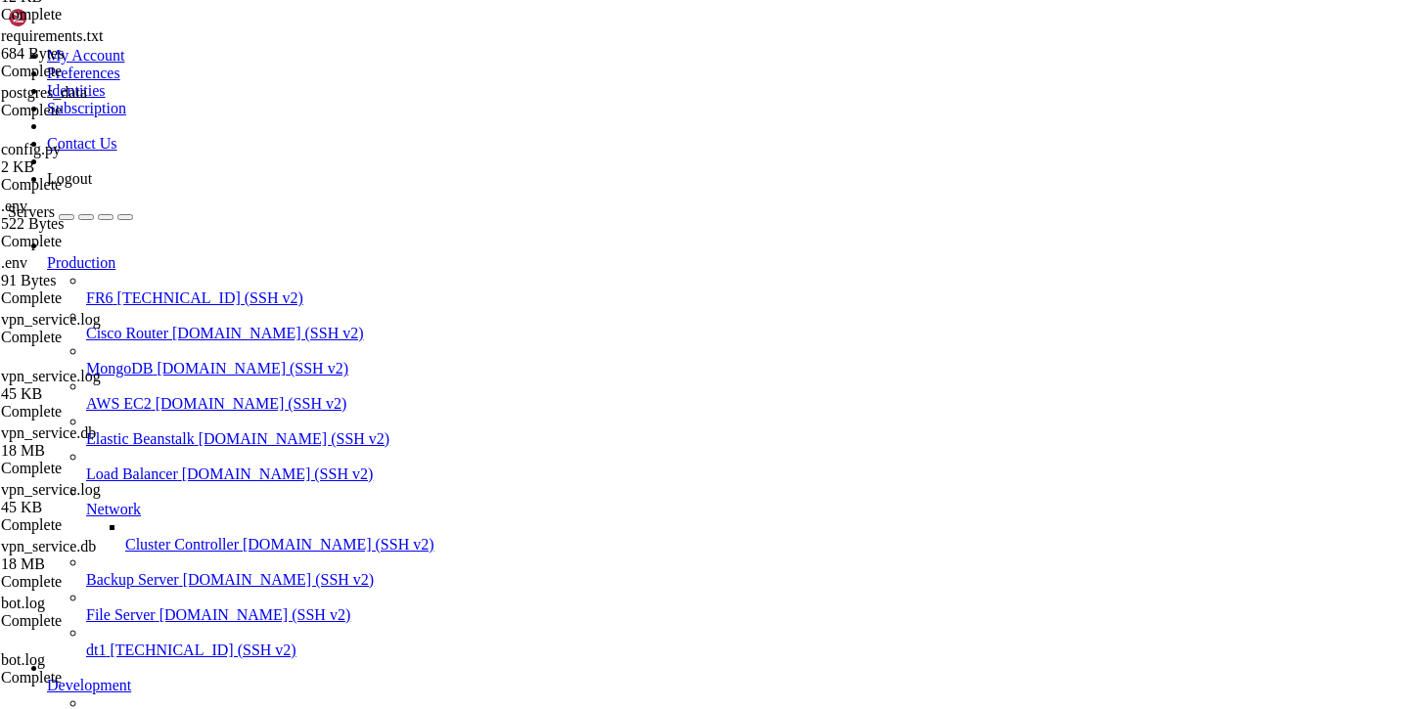
scroll to position [8909, 0]
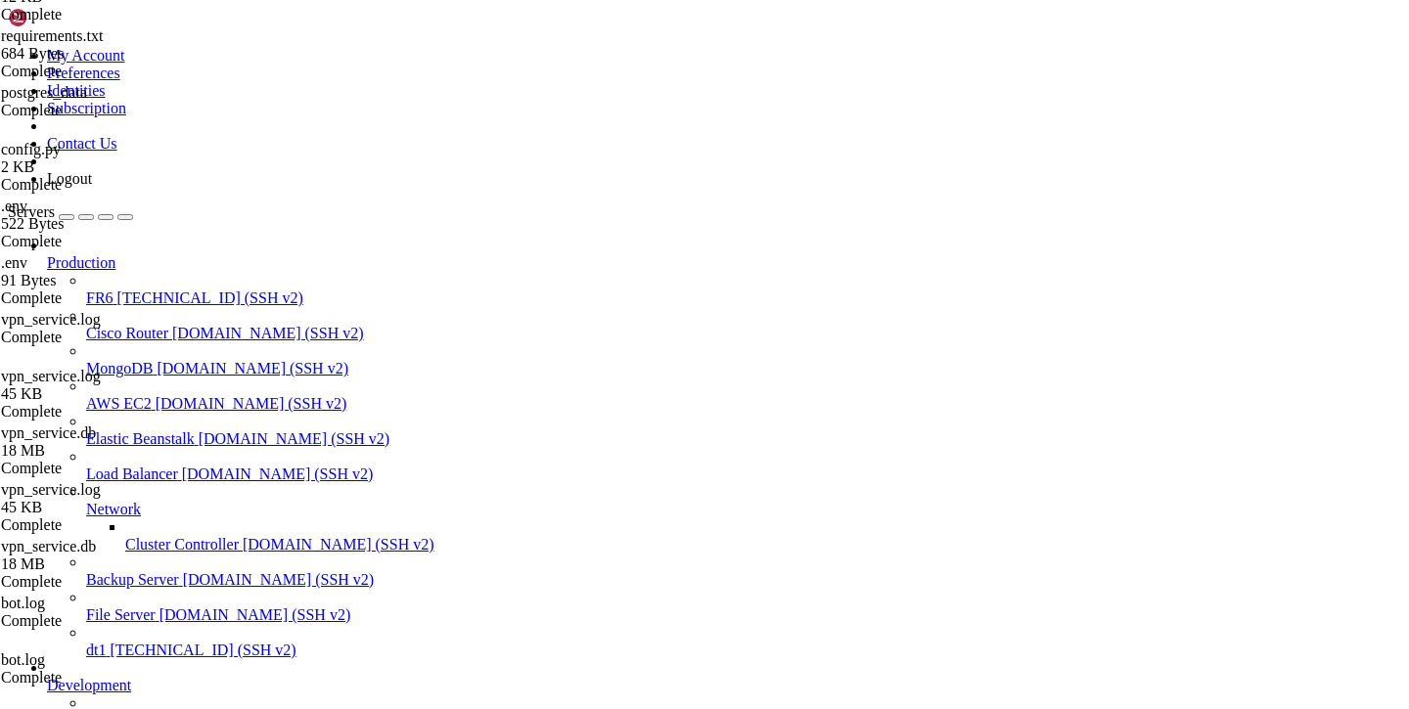
scroll to position [674, 0]
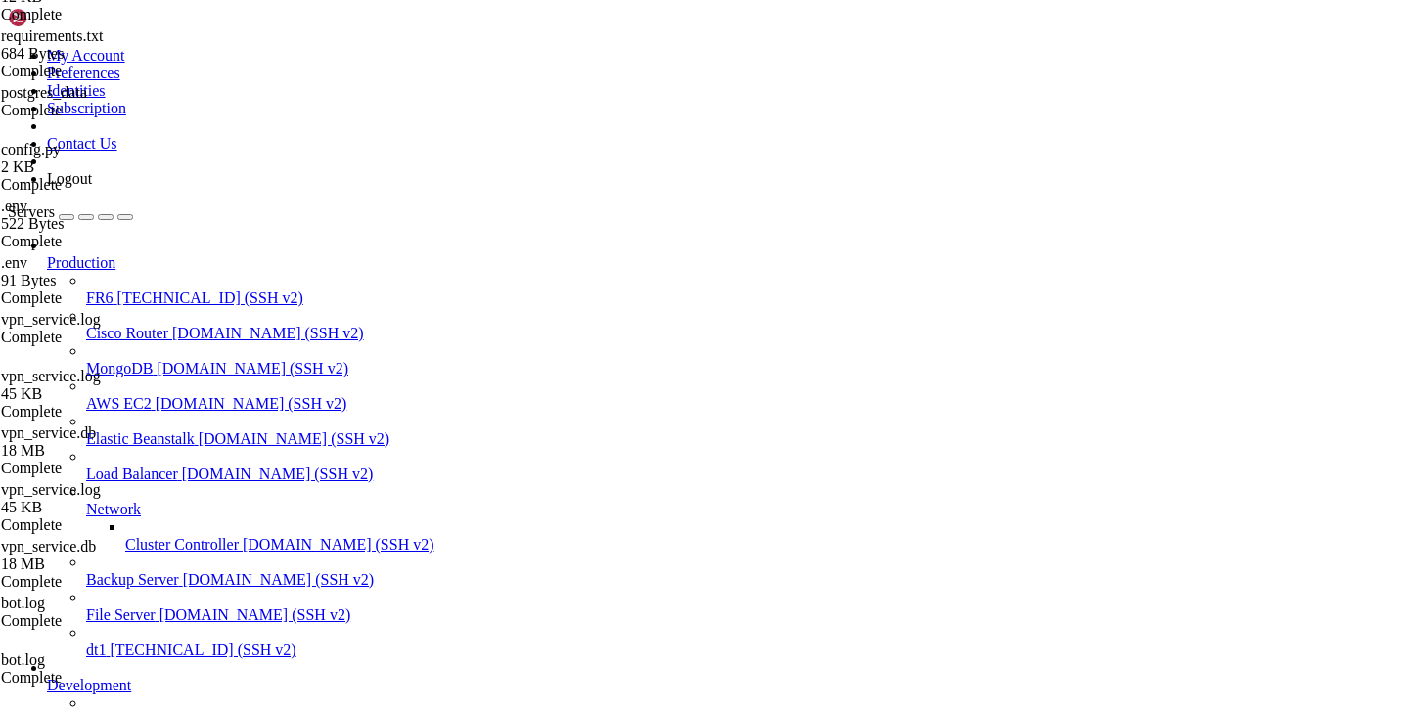
scroll to position [0, 0]
drag, startPoint x: 400, startPoint y: 321, endPoint x: 584, endPoint y: 318, distance: 183.9
type textarea ""email": "[EMAIL_ADDRESS]","
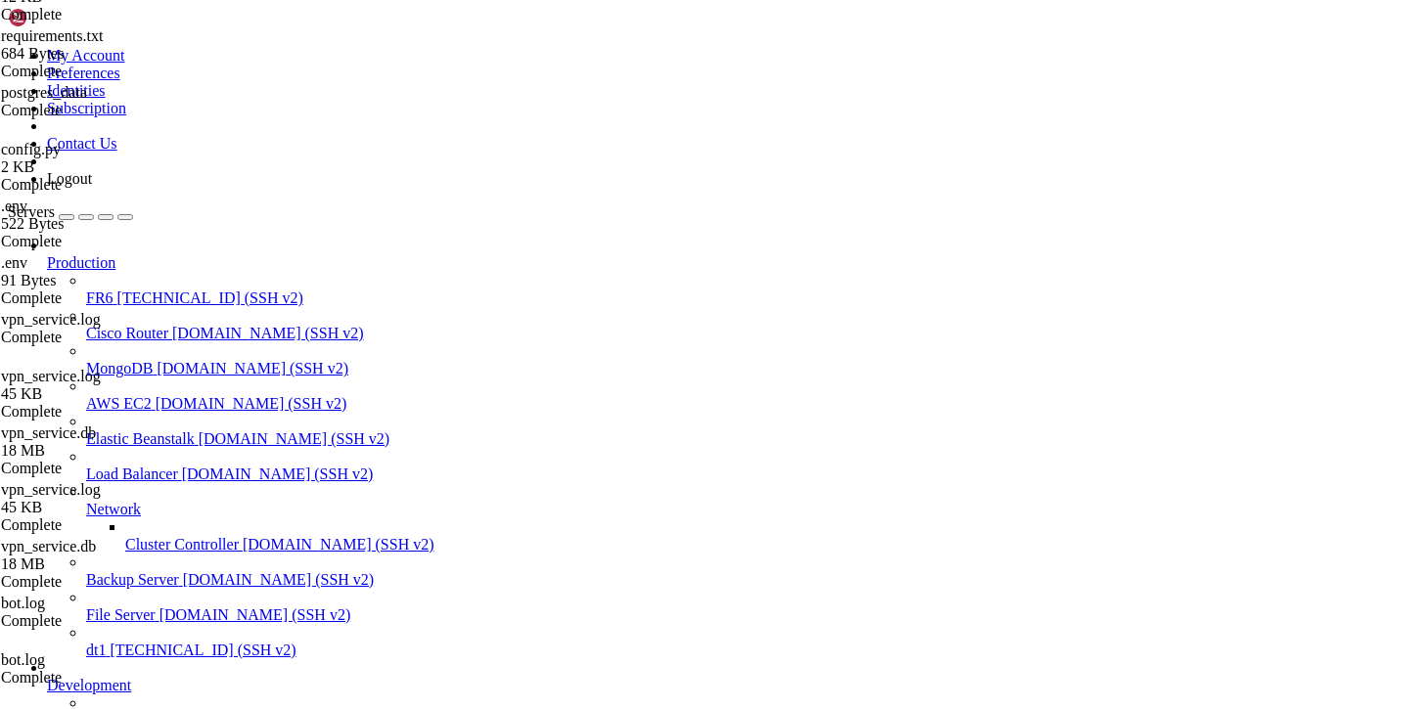
scroll to position [2767562, 0]
